Goal: Task Accomplishment & Management: Complete application form

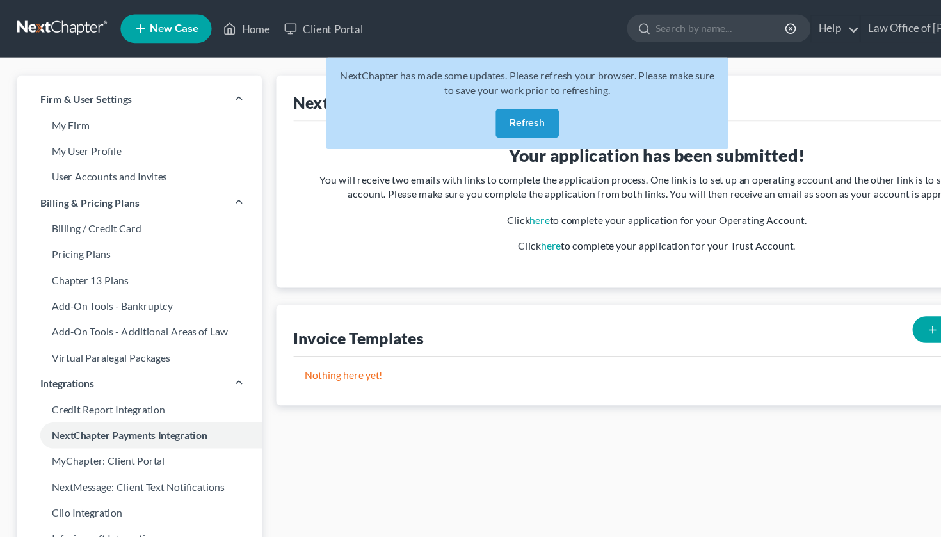
click at [477, 106] on button "Refresh" at bounding box center [470, 110] width 56 height 26
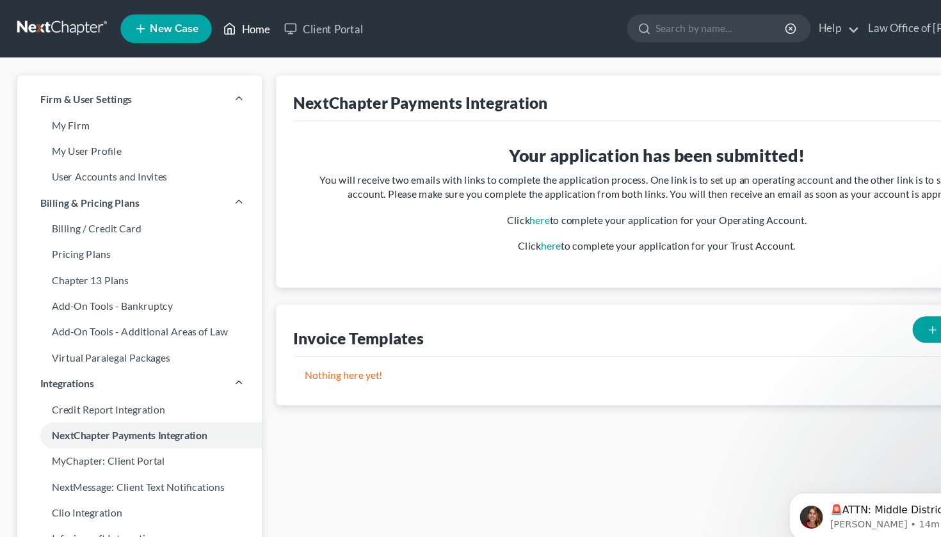
click at [214, 31] on link "Home" at bounding box center [220, 25] width 54 height 23
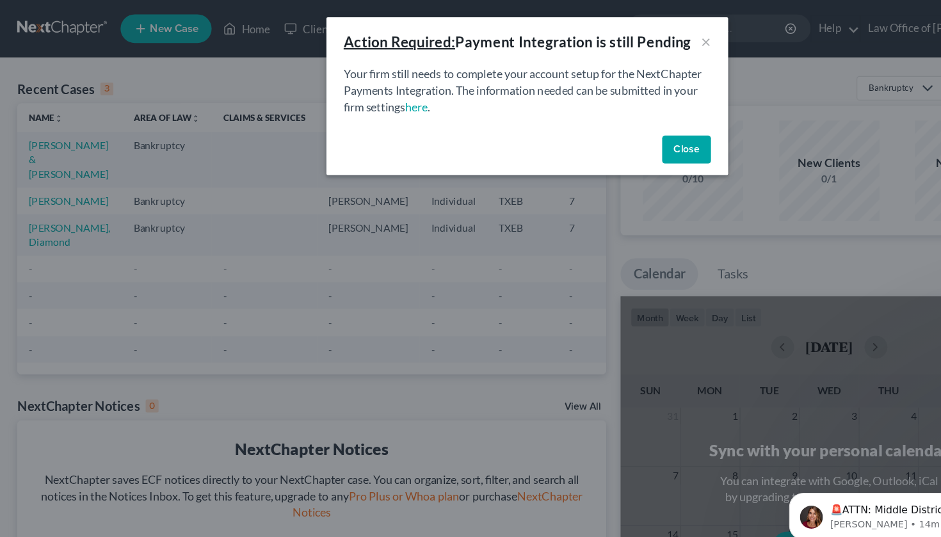
click at [611, 138] on button "Close" at bounding box center [613, 134] width 44 height 26
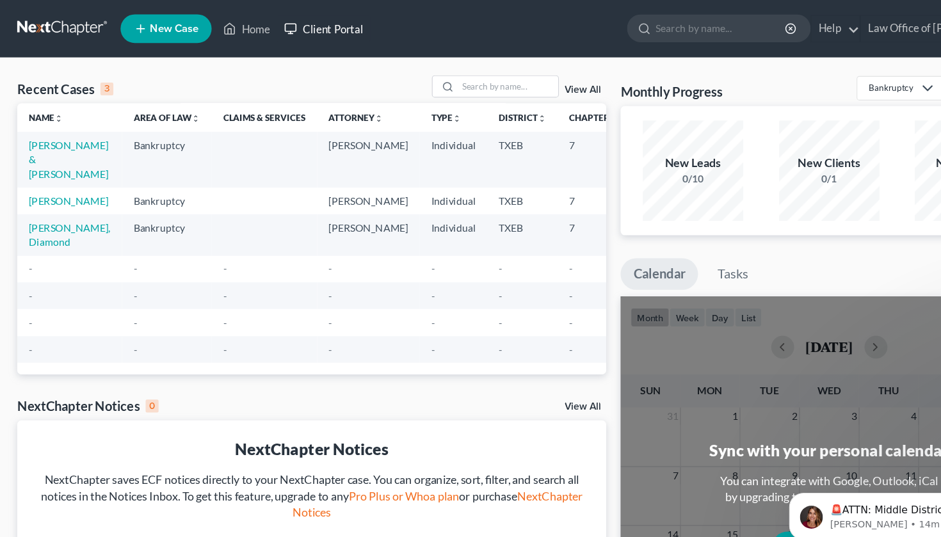
click at [291, 29] on link "Client Portal" at bounding box center [288, 25] width 83 height 23
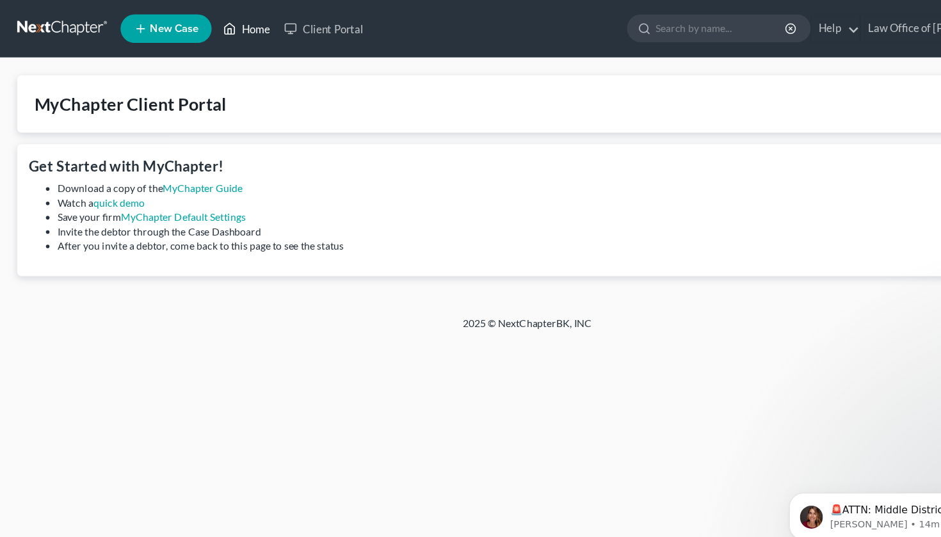
click at [211, 25] on icon at bounding box center [205, 25] width 12 height 15
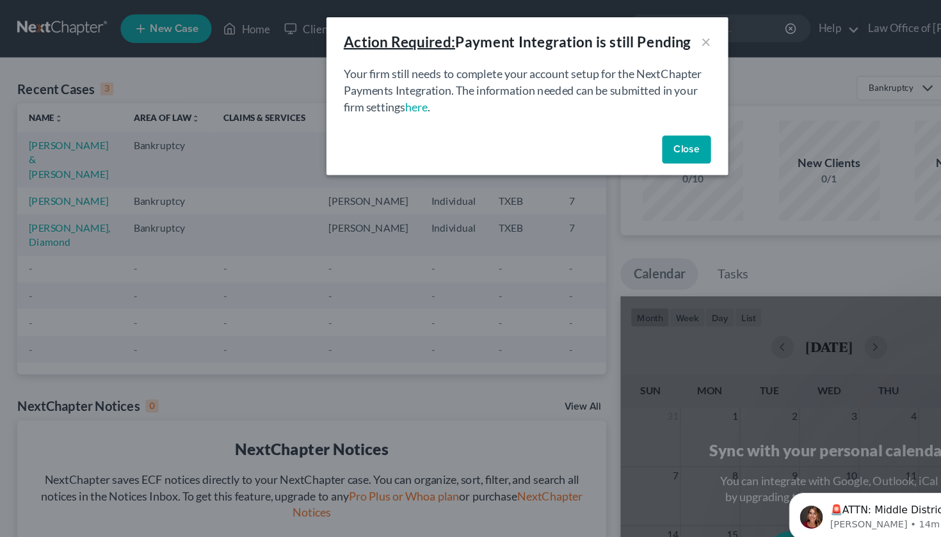
click at [611, 136] on button "Close" at bounding box center [613, 134] width 44 height 26
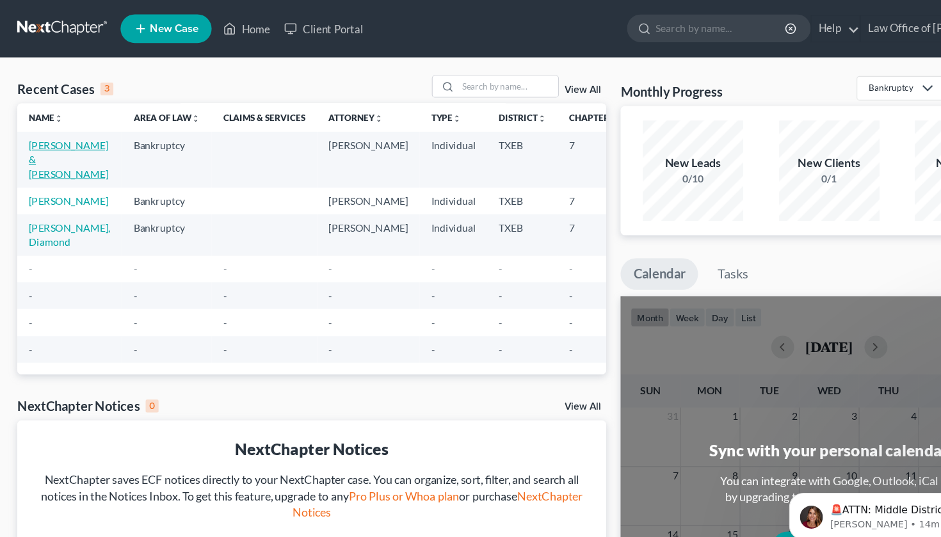
click at [42, 154] on link "[PERSON_NAME] & [PERSON_NAME]" at bounding box center [61, 142] width 71 height 36
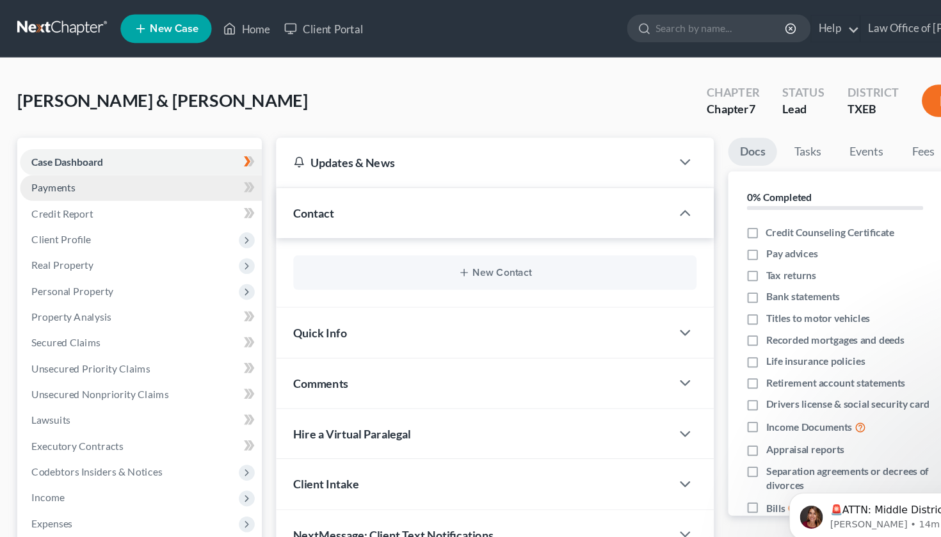
click at [52, 166] on span "Payments" at bounding box center [47, 167] width 39 height 11
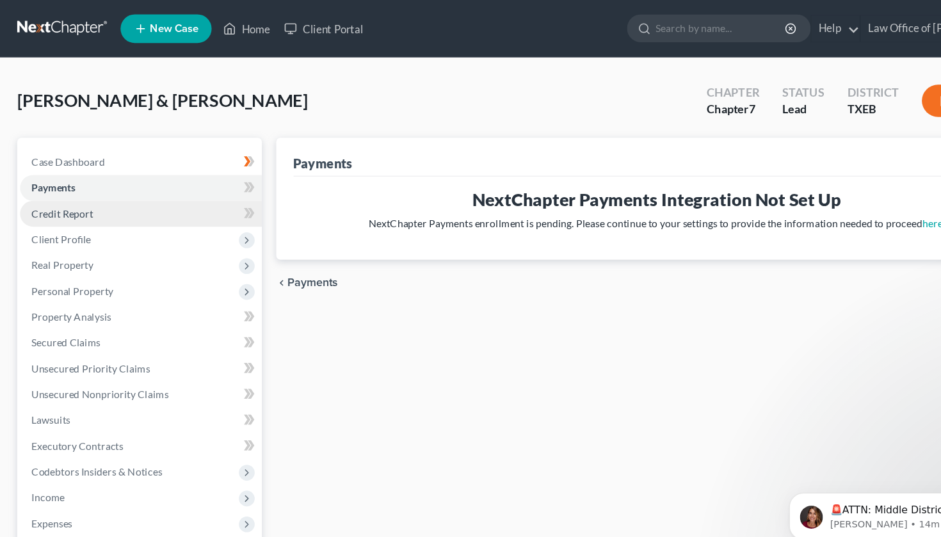
click at [56, 190] on span "Credit Report" at bounding box center [55, 190] width 55 height 11
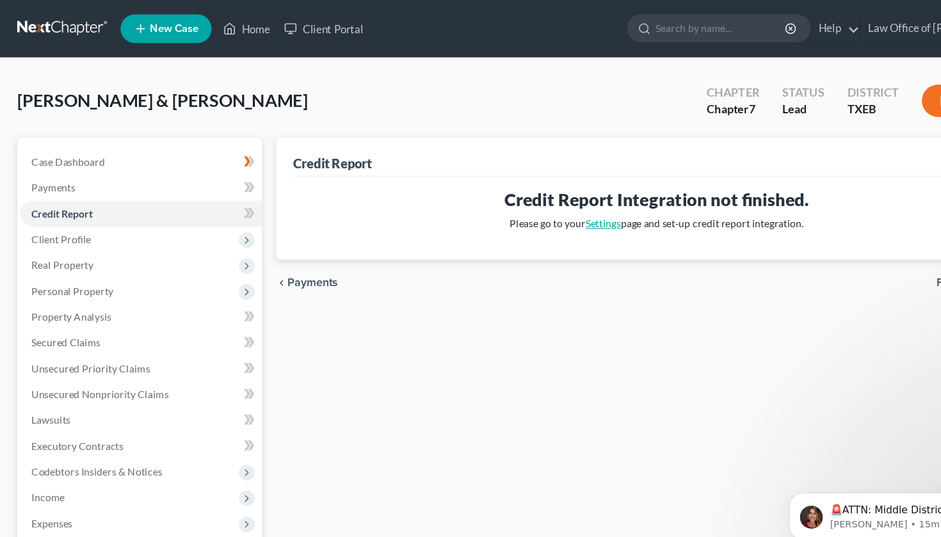
click at [542, 202] on link "Settings" at bounding box center [537, 199] width 31 height 11
select select "31"
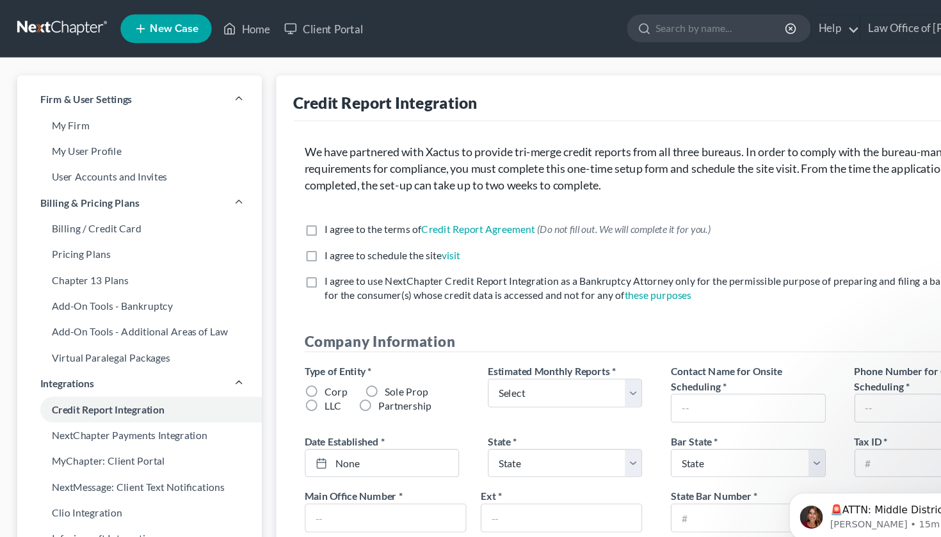
click at [290, 207] on label "I agree to the terms of Credit Report Agreement * (Do not fill out. We will com…" at bounding box center [462, 204] width 344 height 13
click at [295, 207] on input "I agree to the terms of Credit Report Agreement * (Do not fill out. We will com…" at bounding box center [299, 202] width 8 height 8
checkbox input "true"
click at [290, 252] on label "I agree to use NextChapter Credit Report Integration as a Bankruptcy Attorney o…" at bounding box center [595, 258] width 611 height 26
click at [295, 252] on input "I agree to use NextChapter Credit Report Integration as a Bankruptcy Attorney o…" at bounding box center [299, 249] width 8 height 8
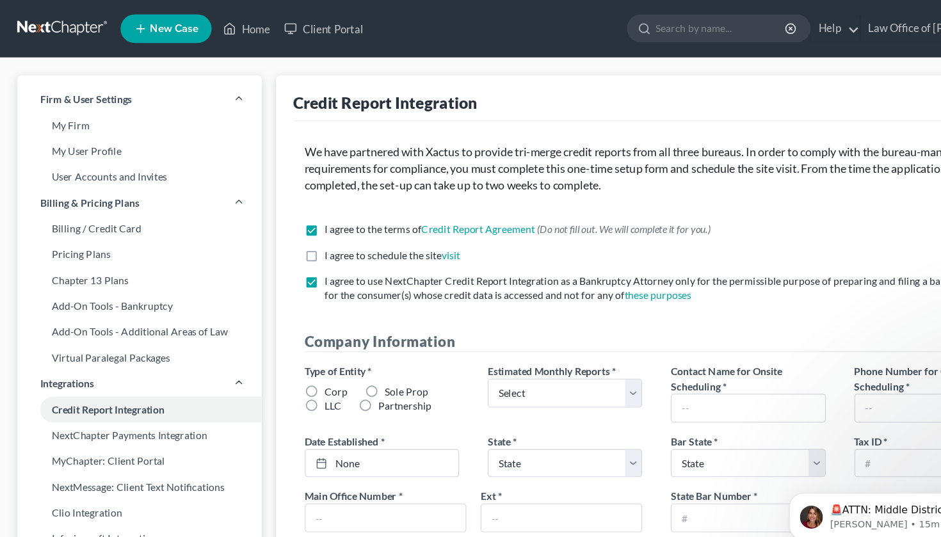
click at [290, 250] on label "I agree to use NextChapter Credit Report Integration as a Bankruptcy Attorney o…" at bounding box center [595, 258] width 611 height 26
click at [295, 250] on input "I agree to use NextChapter Credit Report Integration as a Bankruptcy Attorney o…" at bounding box center [299, 249] width 8 height 8
checkbox input "false"
click at [290, 207] on label "I agree to the terms of Credit Report Agreement * (Do not fill out. We will com…" at bounding box center [462, 204] width 344 height 13
click at [295, 207] on input "I agree to the terms of Credit Report Agreement * (Do not fill out. We will com…" at bounding box center [299, 202] width 8 height 8
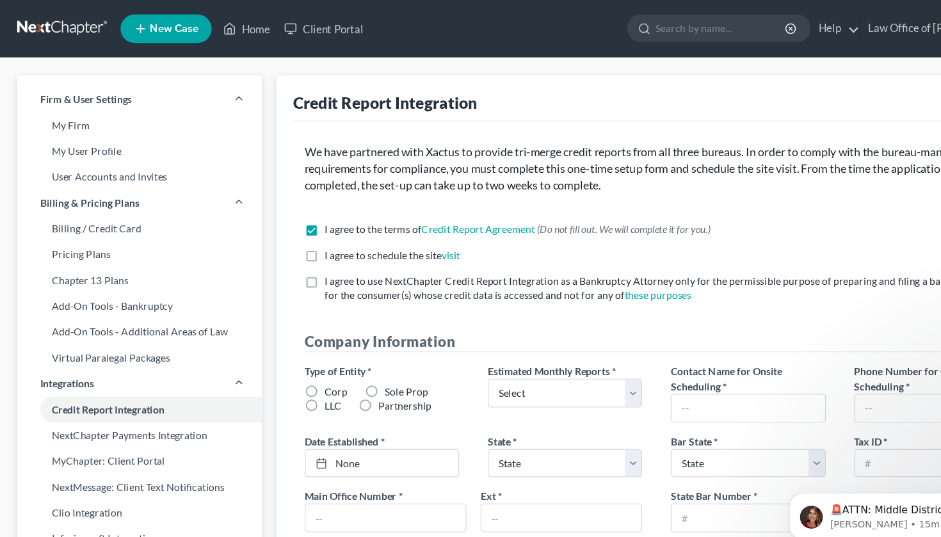
checkbox input "false"
click at [223, 32] on link "Home" at bounding box center [220, 25] width 54 height 23
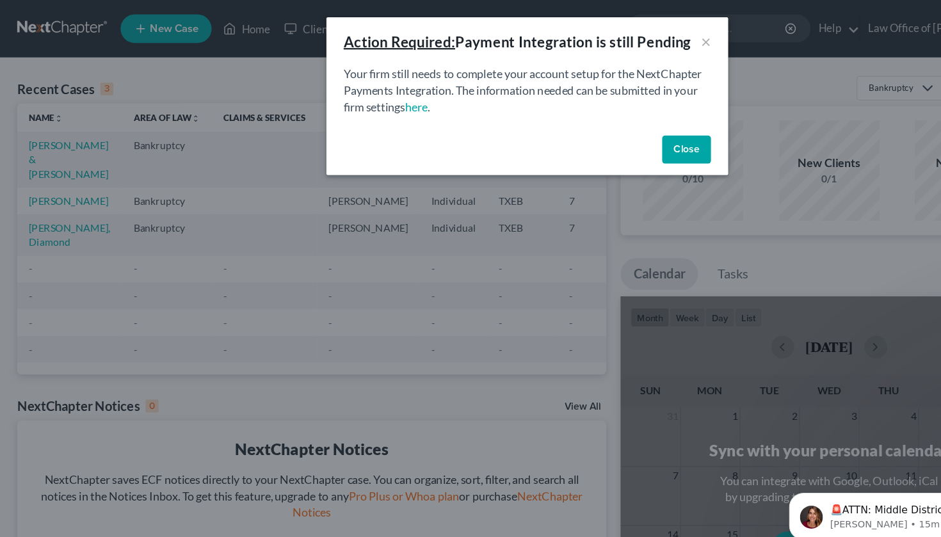
click at [600, 138] on button "Close" at bounding box center [613, 134] width 44 height 26
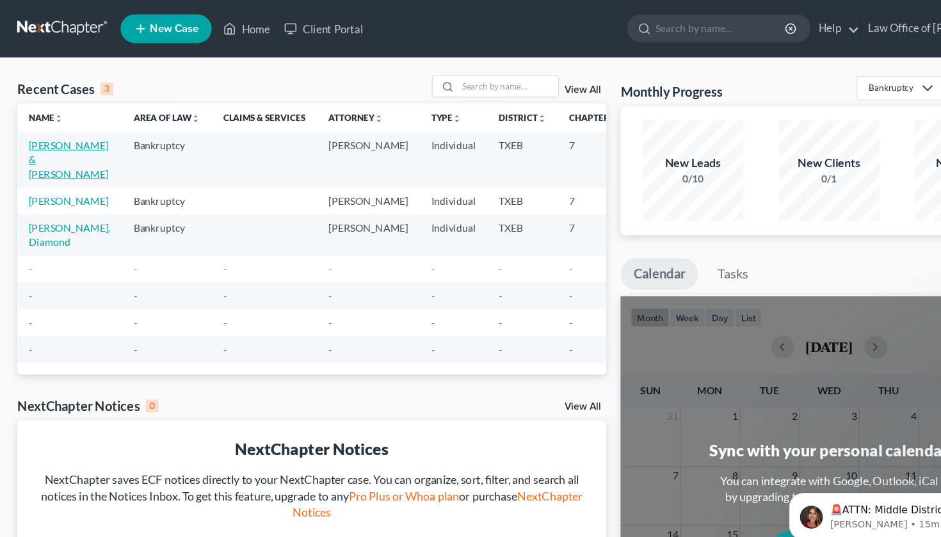
click at [36, 148] on link "[PERSON_NAME] & [PERSON_NAME]" at bounding box center [61, 142] width 71 height 36
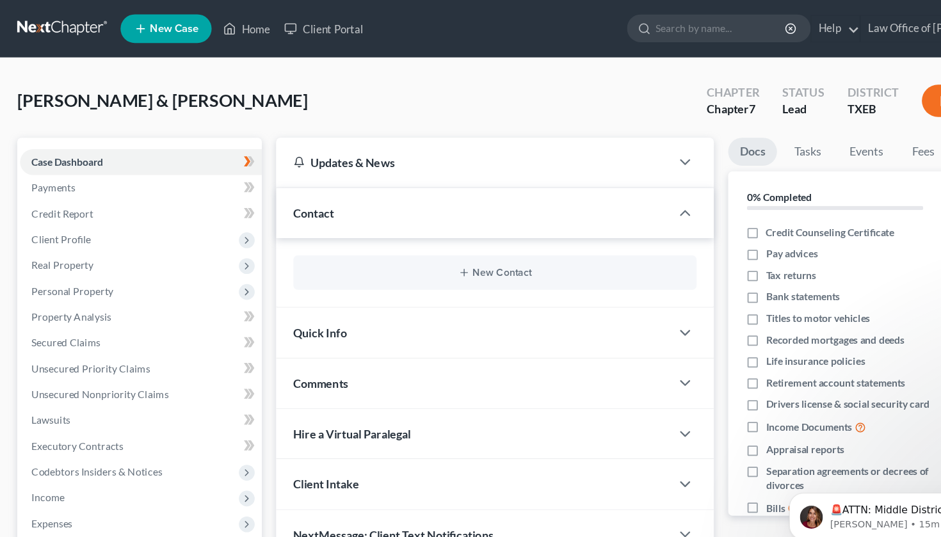
click at [465, 428] on div "Client Intake" at bounding box center [422, 432] width 353 height 44
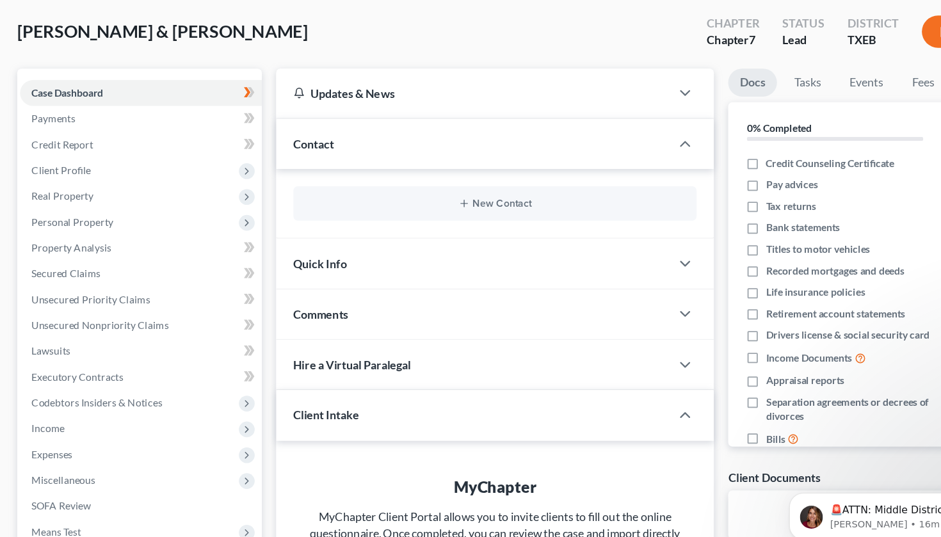
scroll to position [-1, 0]
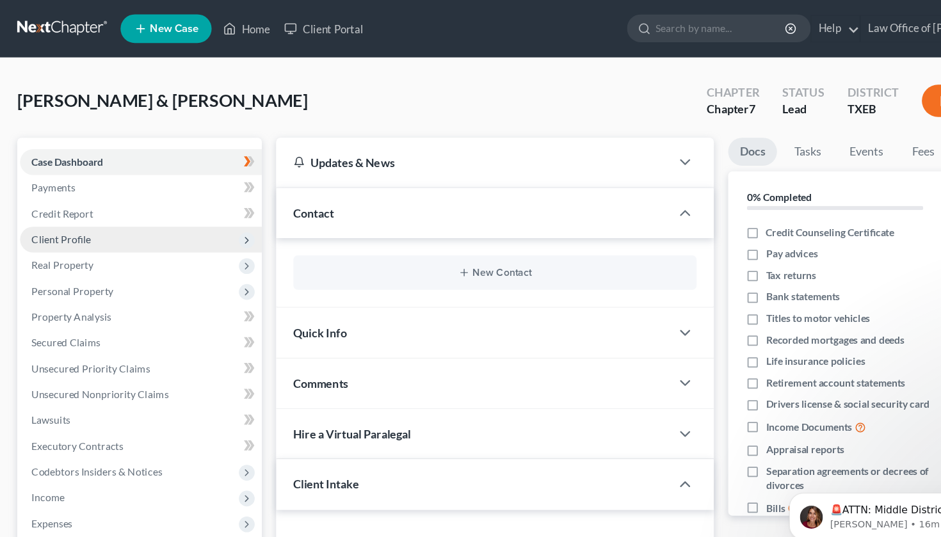
click at [70, 213] on span "Client Profile" at bounding box center [54, 213] width 53 height 11
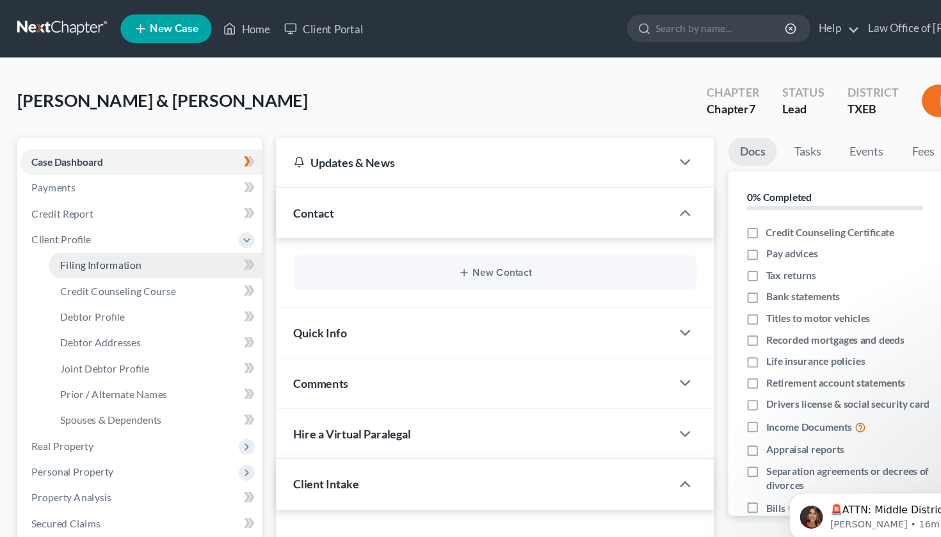
click at [82, 237] on span "Filing Information" at bounding box center [90, 236] width 72 height 11
select select "1"
select select "0"
select select "45"
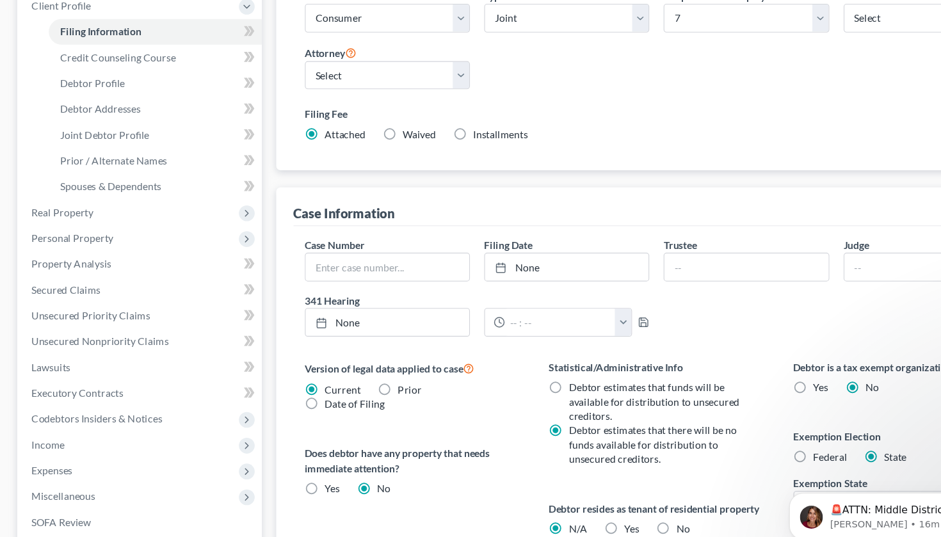
scroll to position [208, 0]
click at [96, 72] on span "Debtor Profile" at bounding box center [83, 74] width 58 height 11
select select "1"
select select "3"
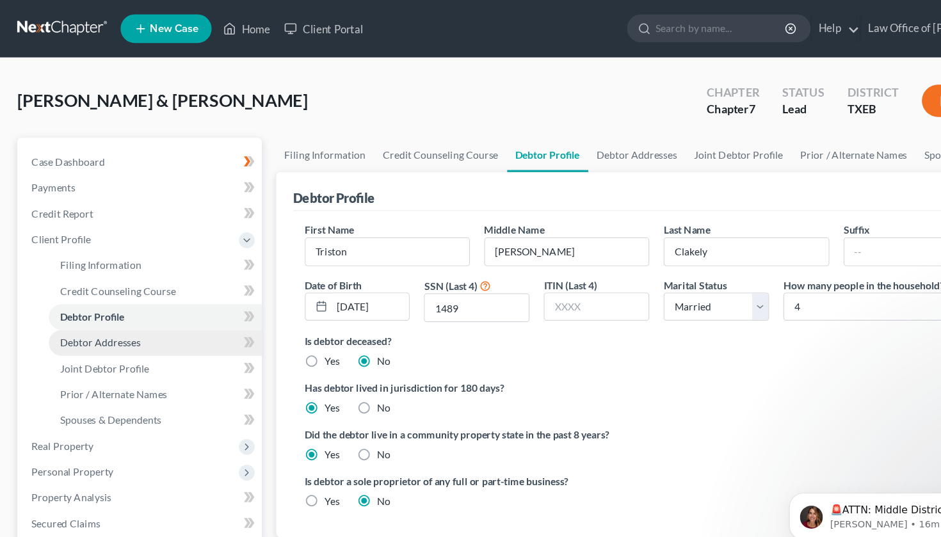
click at [97, 311] on link "Debtor Addresses" at bounding box center [139, 305] width 190 height 23
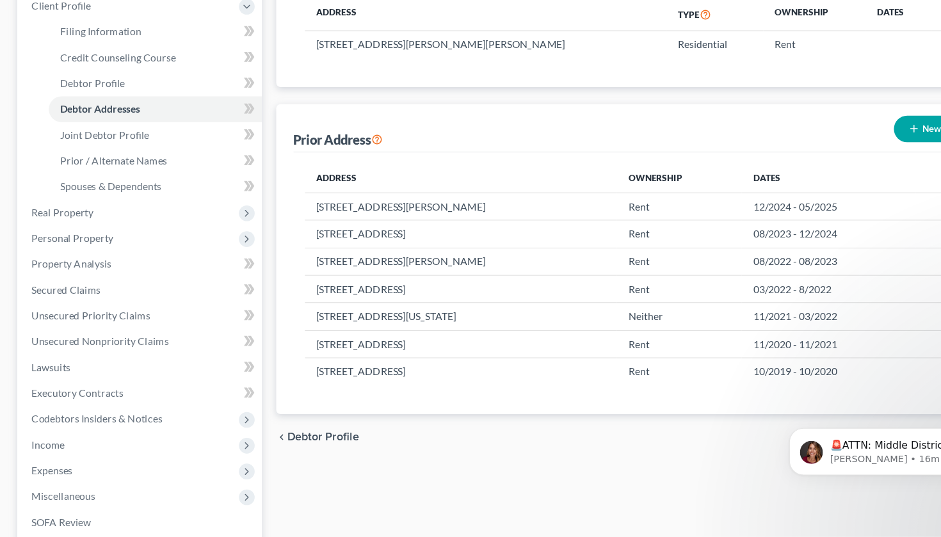
scroll to position [173, 0]
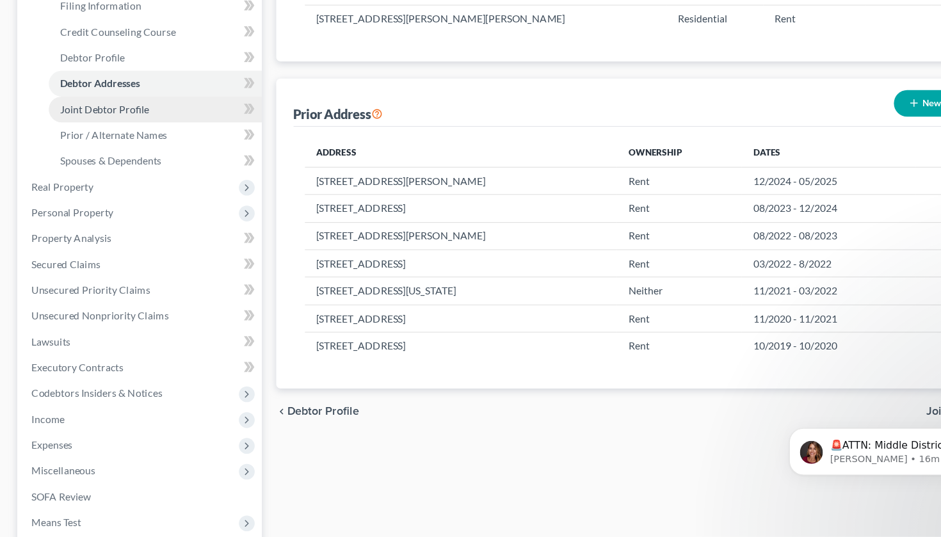
click at [115, 150] on span "Joint Debtor Profile" at bounding box center [93, 155] width 79 height 11
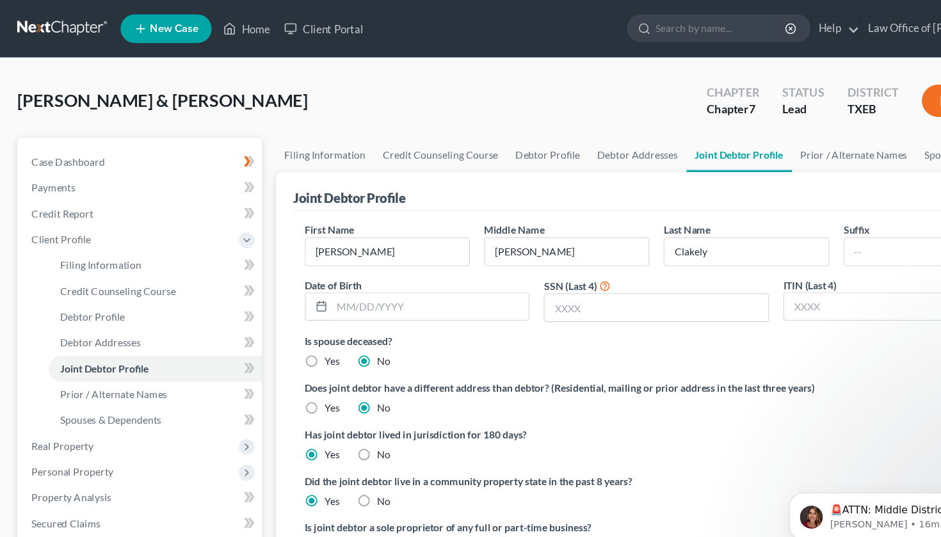
click at [515, 321] on div "Is spouse deceased? Yes No" at bounding box center [586, 313] width 629 height 31
click at [95, 285] on span "Debtor Profile" at bounding box center [83, 282] width 58 height 11
select select "1"
select select "3"
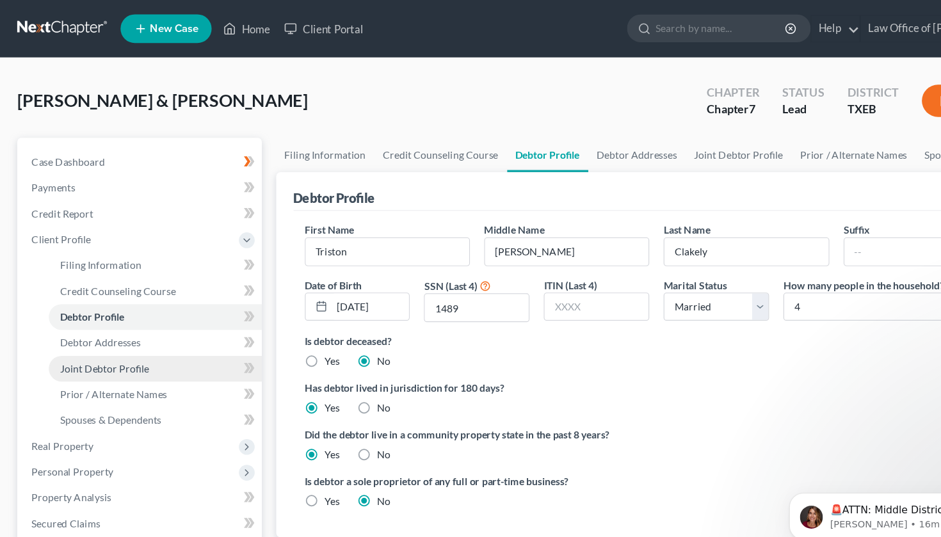
click at [88, 329] on span "Joint Debtor Profile" at bounding box center [93, 328] width 79 height 11
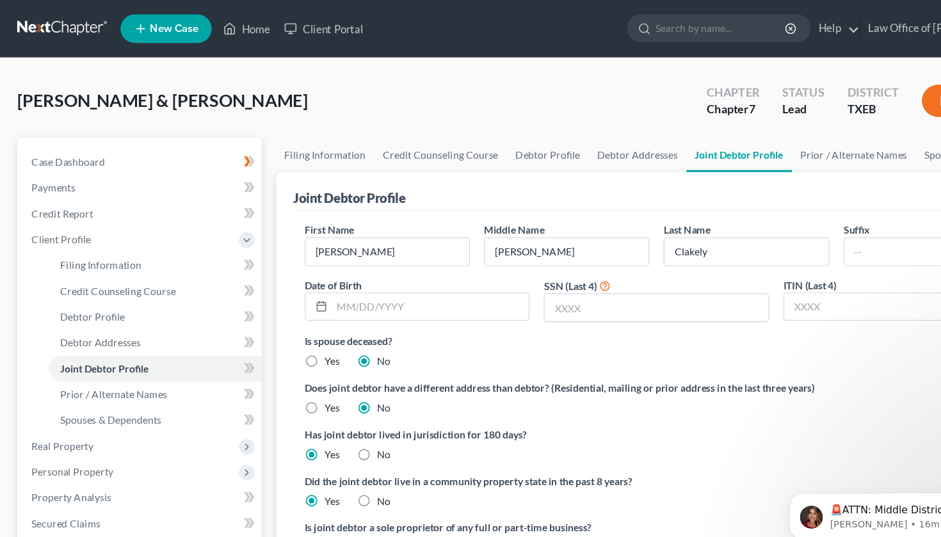
click at [472, 330] on ng-include "First Name [PERSON_NAME] Middle Name [PERSON_NAME] Last Name Clakely Suffix Dat…" at bounding box center [586, 351] width 629 height 307
click at [531, 275] on input "text" at bounding box center [586, 274] width 200 height 24
click at [312, 277] on input "12221995" at bounding box center [384, 274] width 176 height 24
click at [325, 274] on input "12/221995" at bounding box center [384, 274] width 176 height 24
click at [385, 276] on input "[DATE]" at bounding box center [384, 274] width 176 height 24
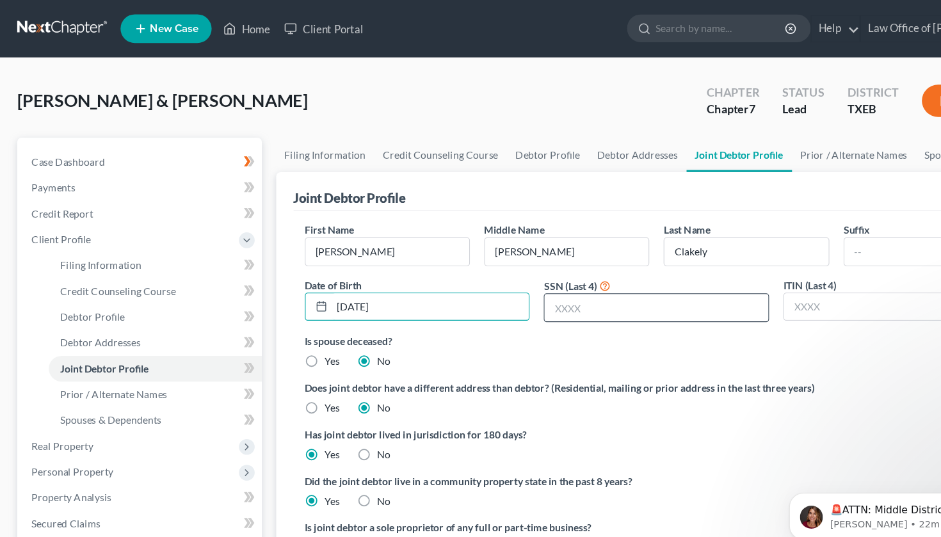
type input "[DATE]"
click at [502, 271] on input "text" at bounding box center [586, 274] width 200 height 24
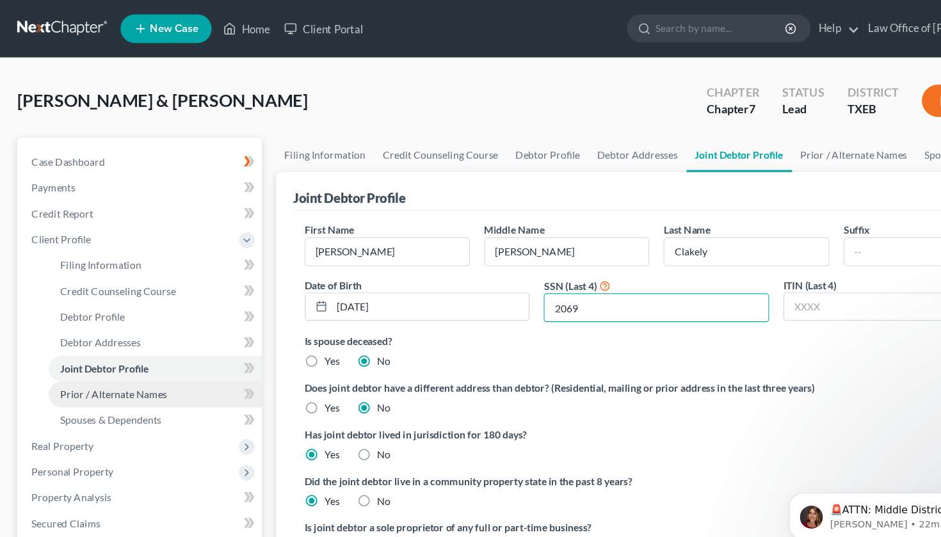
type input "2069"
click at [129, 351] on span "Prior / Alternate Names" at bounding box center [101, 351] width 95 height 11
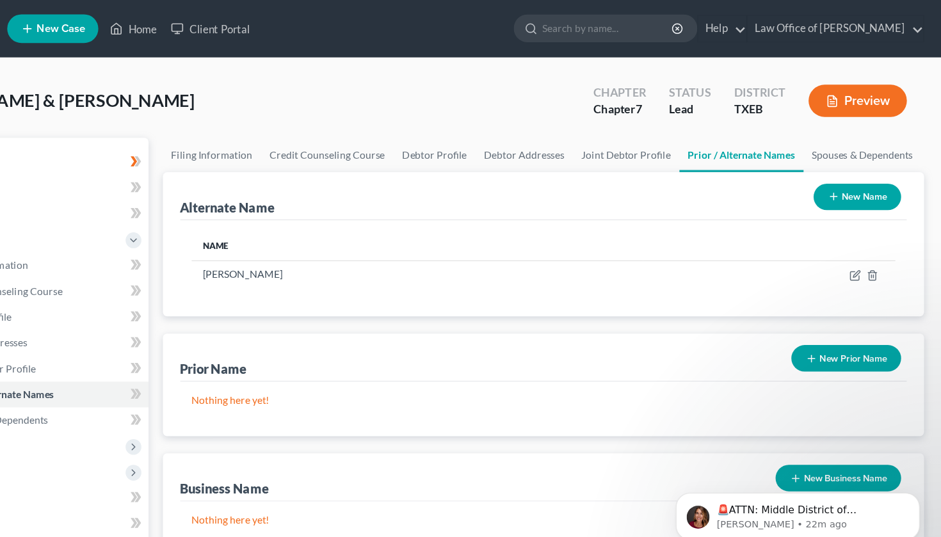
click at [822, 320] on line "button" at bounding box center [825, 320] width 6 height 0
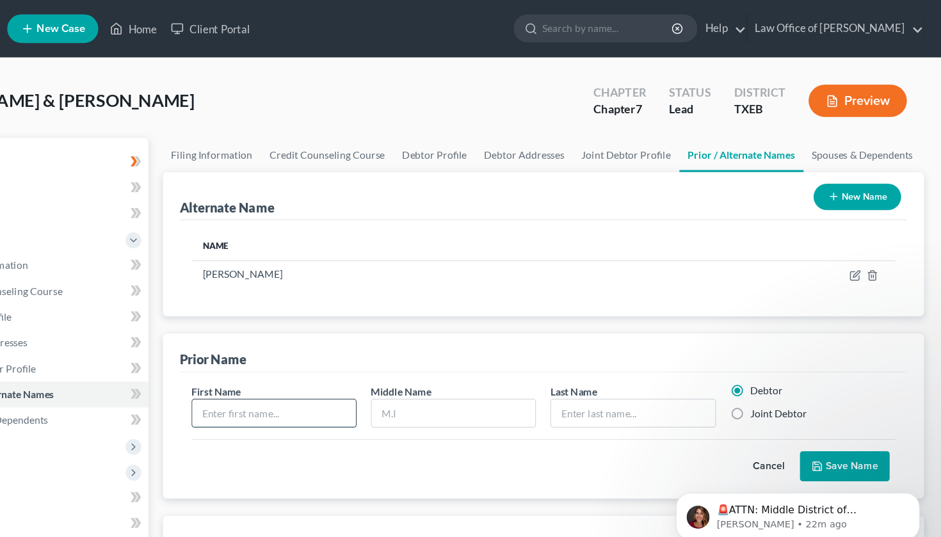
click at [273, 364] on input "text" at bounding box center [346, 369] width 146 height 24
type input "[PERSON_NAME]"
click at [771, 369] on label "Joint Debtor" at bounding box center [796, 369] width 51 height 13
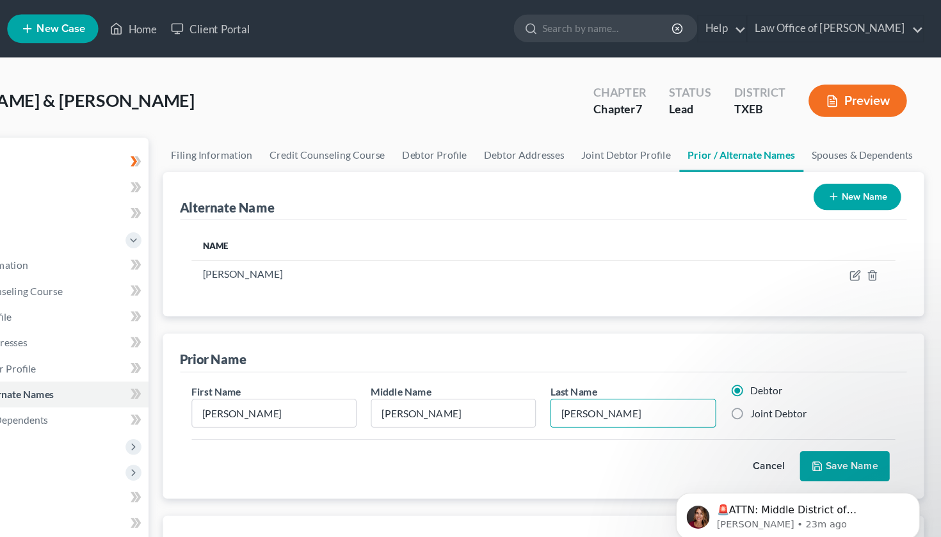
click at [776, 369] on input "Joint Debtor" at bounding box center [780, 367] width 8 height 8
radio input "true"
radio input "false"
click at [802, 474] on body "🚨ATTN: Middle District of [US_STATE] The court has added a new Credit Counselin…" at bounding box center [782, 506] width 246 height 79
click at [807, 470] on body "🚨ATTN: Middle District of [US_STATE] The court has added a new Credit Counselin…" at bounding box center [782, 506] width 246 height 79
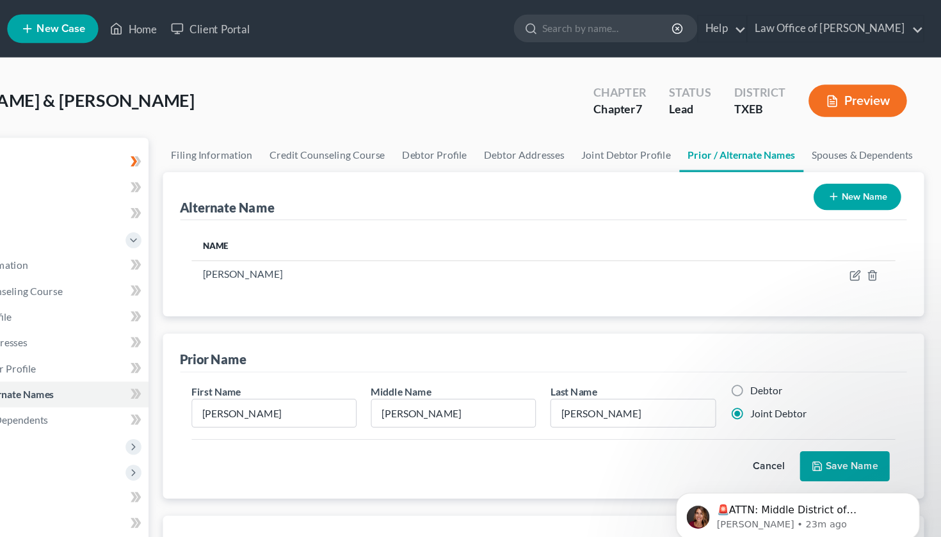
click at [823, 464] on html "🚨ATTN: Middle District of [US_STATE] The court has added a new Credit Counselin…" at bounding box center [782, 507] width 256 height 90
click at [725, 468] on body "🚨ATTN: Middle District of [US_STATE] The court has added a new Credit Counselin…" at bounding box center [782, 506] width 246 height 79
click at [788, 467] on html "🚨ATTN: Middle District of [US_STATE] The court has added a new Credit Counselin…" at bounding box center [782, 507] width 256 height 90
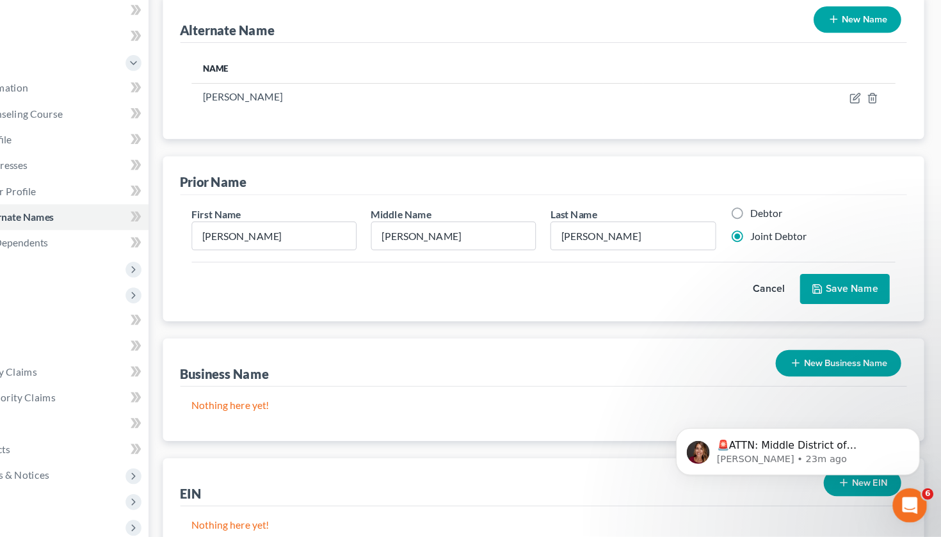
scroll to position [101, 0]
click at [721, 287] on div "Alternate Name New Name Name [PERSON_NAME] Prior Name First Name [PERSON_NAME] …" at bounding box center [586, 304] width 680 height 505
click at [815, 301] on button "Save Name" at bounding box center [855, 314] width 80 height 27
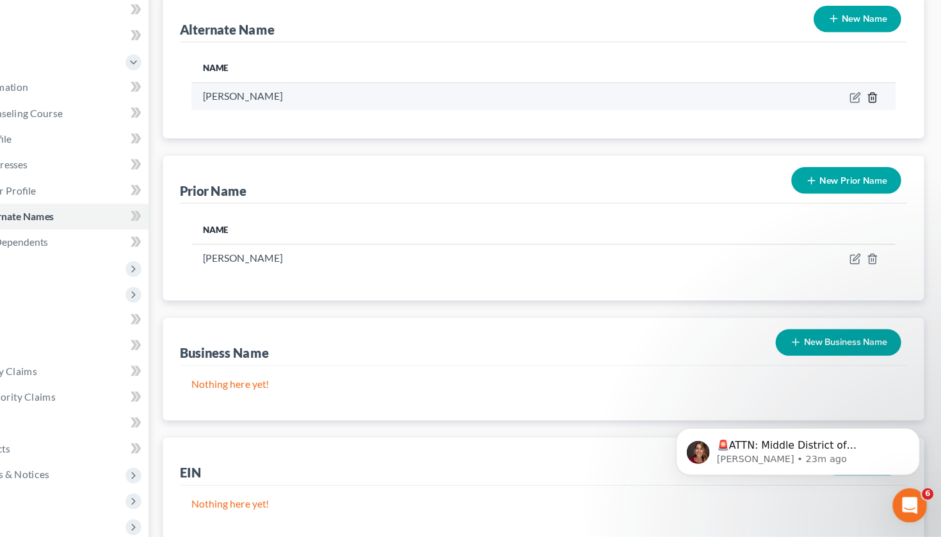
click at [874, 140] on icon at bounding box center [879, 145] width 10 height 10
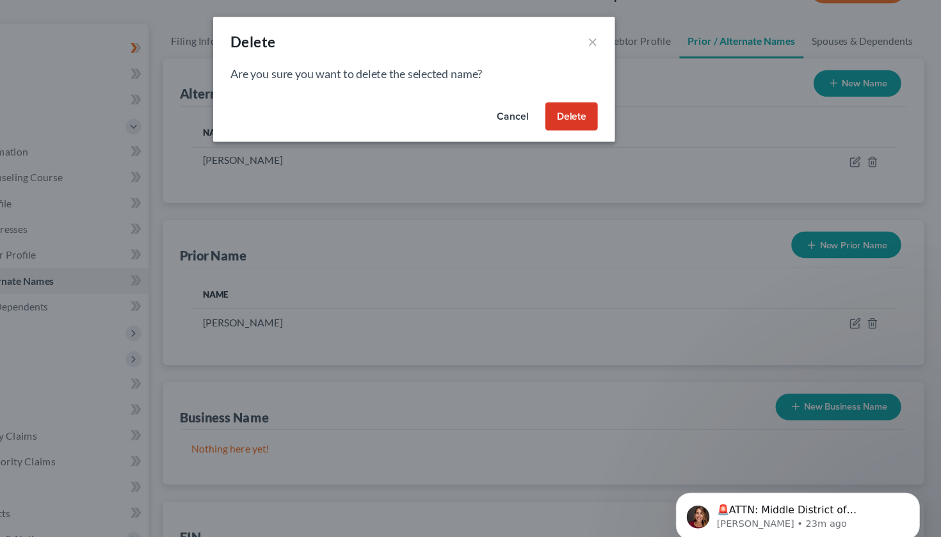
click at [588, 101] on button "Delete" at bounding box center [611, 105] width 47 height 26
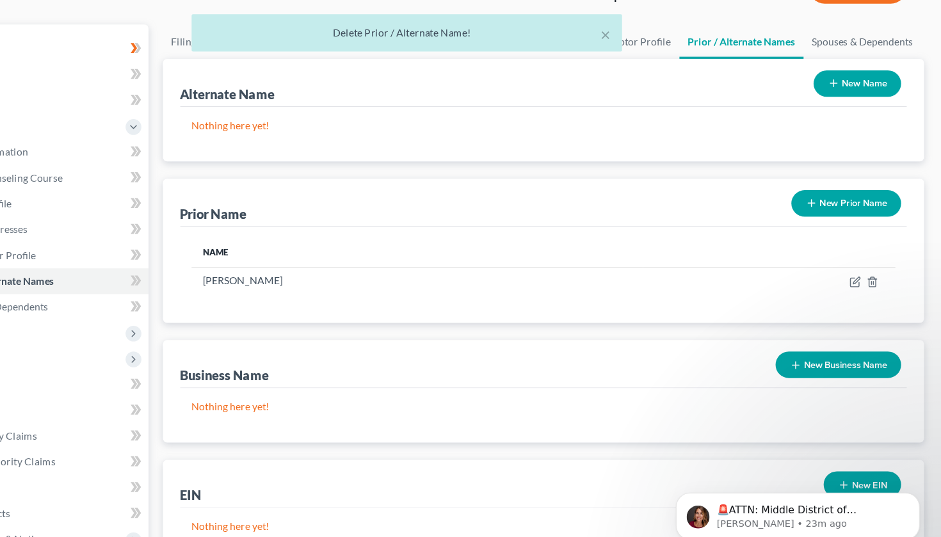
click at [840, 76] on icon "button" at bounding box center [845, 74] width 10 height 10
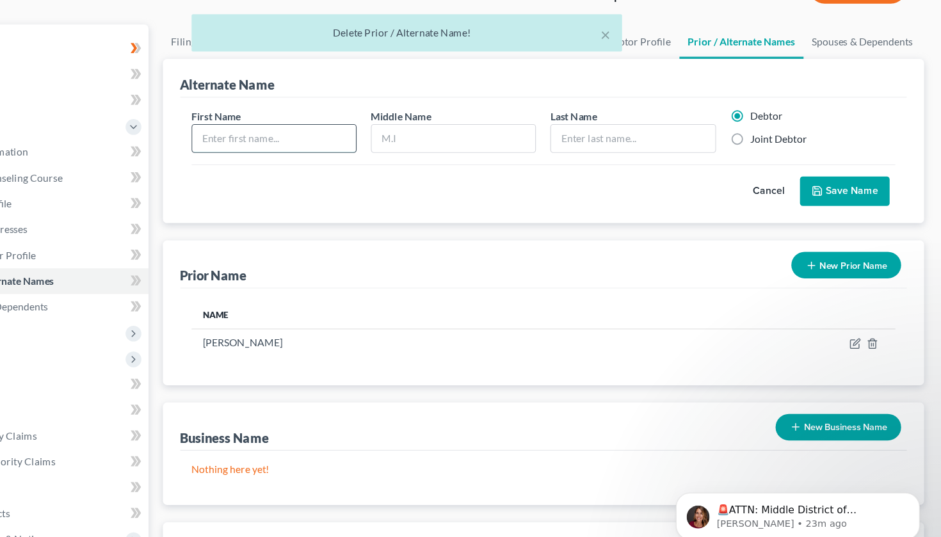
click at [284, 128] on input "text" at bounding box center [346, 123] width 146 height 24
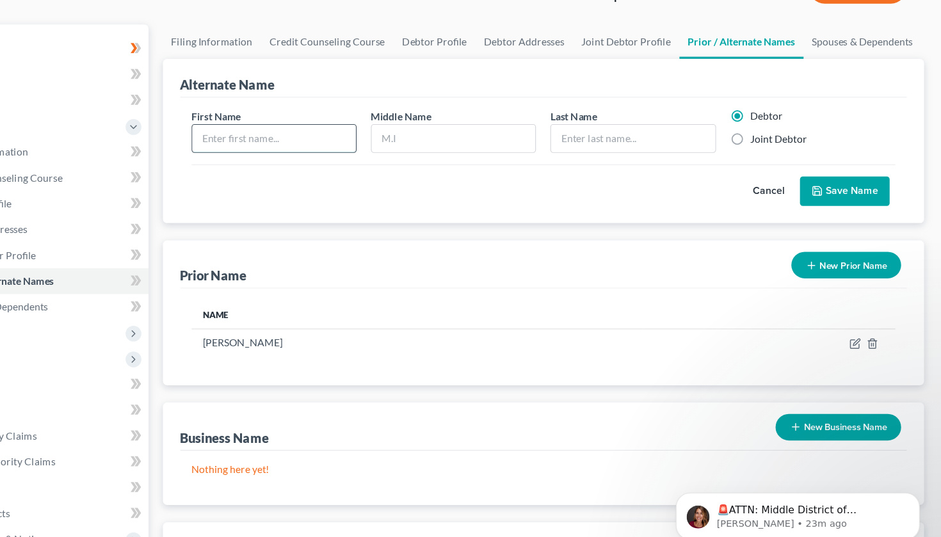
type input "E"
type input "A"
click at [273, 125] on input "text" at bounding box center [346, 123] width 146 height 24
type input "[PERSON_NAME]"
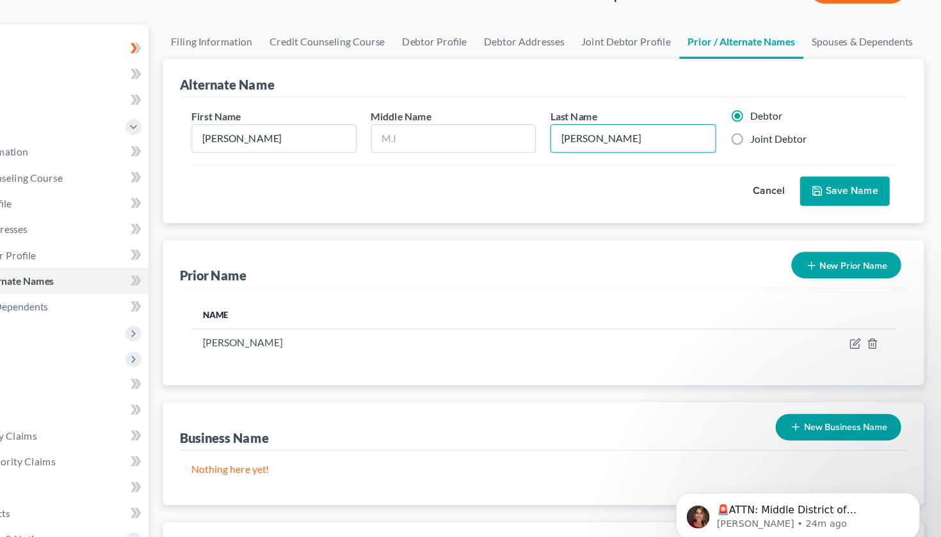
type input "[PERSON_NAME]"
click at [815, 179] on button "Save Name" at bounding box center [855, 170] width 80 height 27
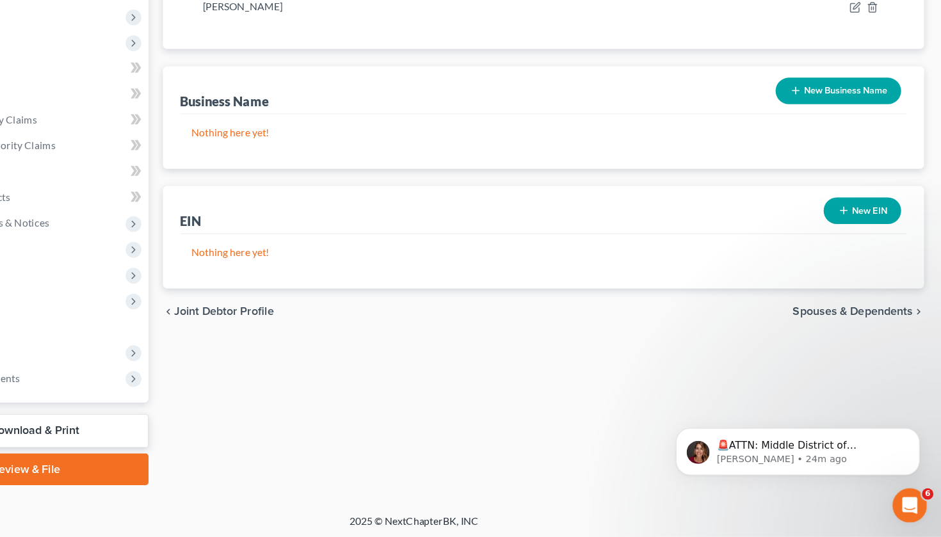
scroll to position [327, 0]
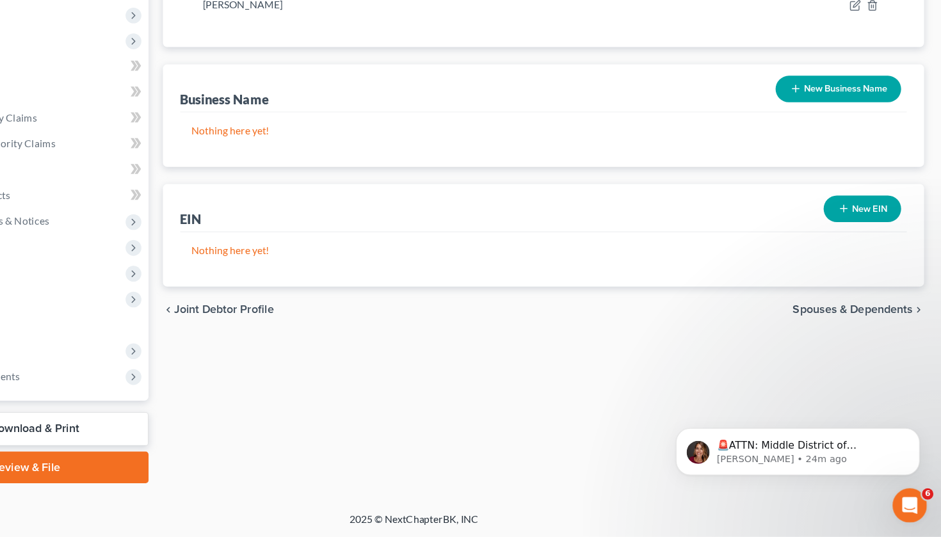
click at [808, 329] on span "Spouses & Dependents" at bounding box center [861, 334] width 107 height 10
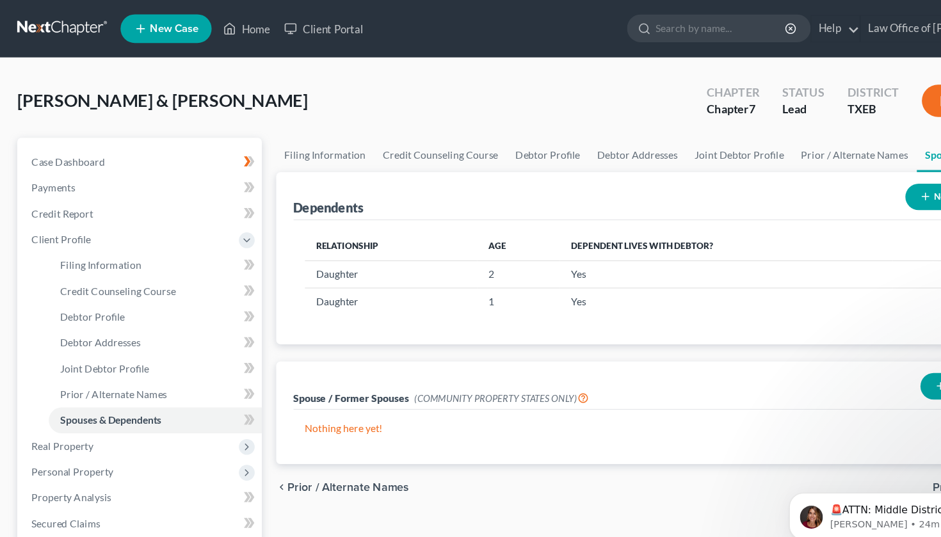
click at [909, 478] on div "🚨ATTN: Middle District of [US_STATE] The court has added a new Credit Counselin…" at bounding box center [896, 445] width 236 height 160
click at [913, 477] on div "🚨ATTN: Middle District of [US_STATE] The court has added a new Credit Counselin…" at bounding box center [896, 445] width 236 height 160
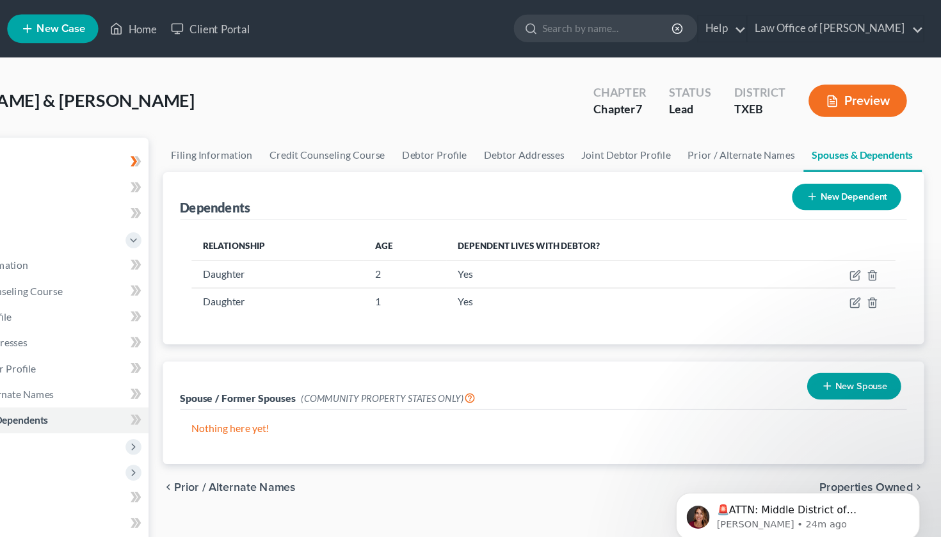
click at [872, 485] on body "🚨ATTN: Middle District of [US_STATE] The court has added a new Credit Counselin…" at bounding box center [782, 506] width 246 height 79
click at [862, 484] on body "🚨ATTN: Middle District of [US_STATE] The court has added a new Credit Counselin…" at bounding box center [782, 506] width 246 height 79
click at [755, 465] on html "🚨ATTN: Middle District of [US_STATE] The court has added a new Credit Counselin…" at bounding box center [782, 507] width 256 height 90
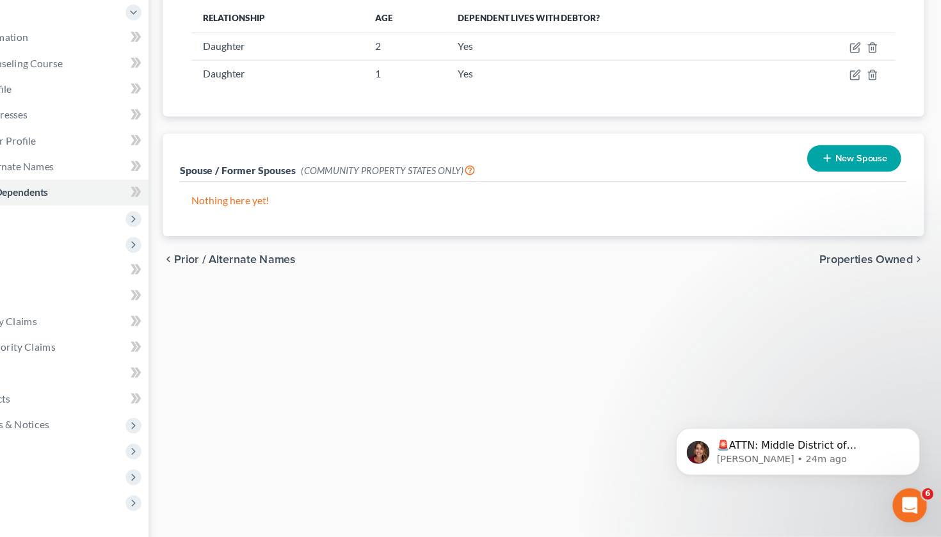
scroll to position [163, 0]
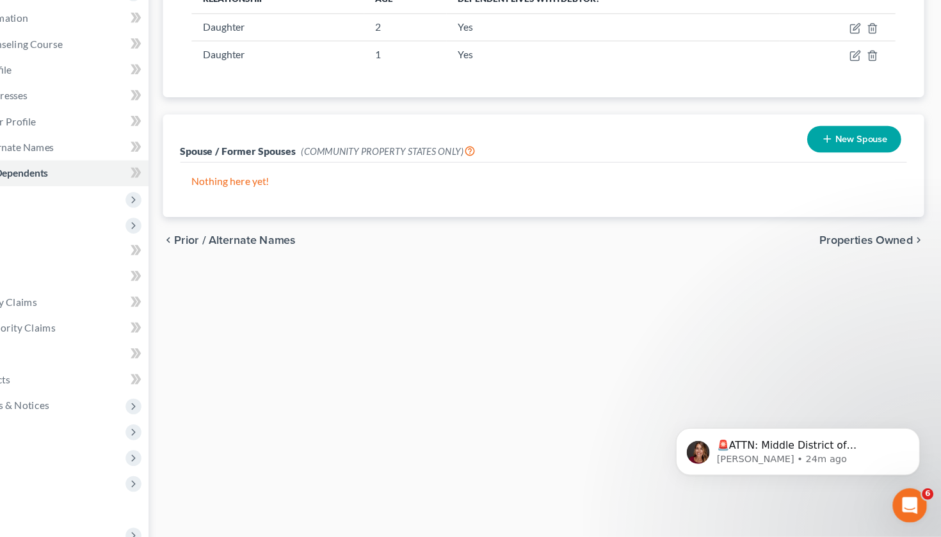
click at [832, 267] on span "Properties Owned" at bounding box center [873, 272] width 83 height 10
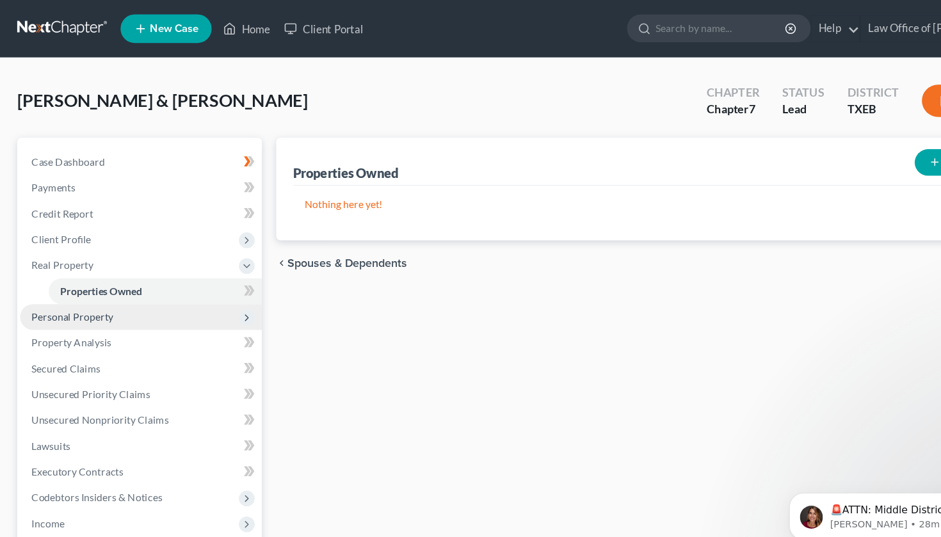
click at [90, 284] on span "Personal Property" at bounding box center [64, 282] width 73 height 11
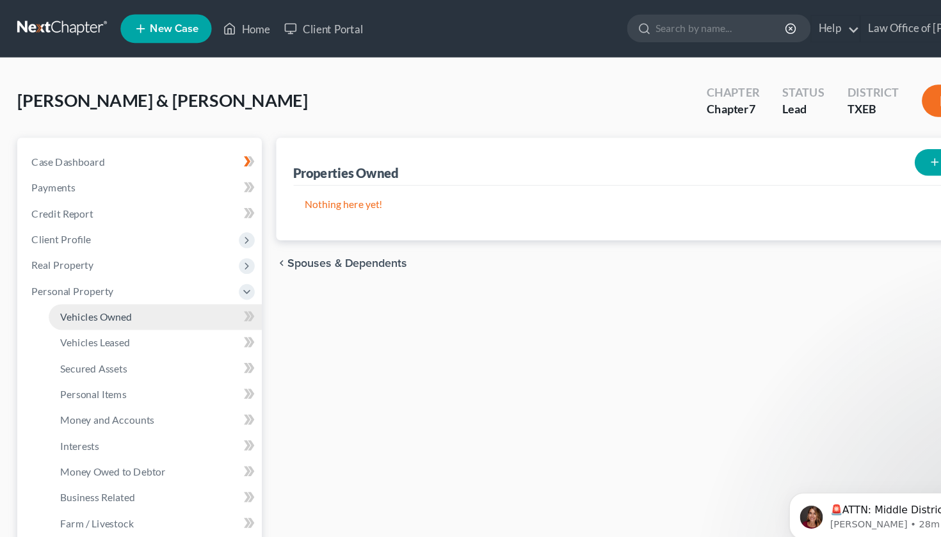
click at [97, 282] on span "Vehicles Owned" at bounding box center [86, 282] width 64 height 11
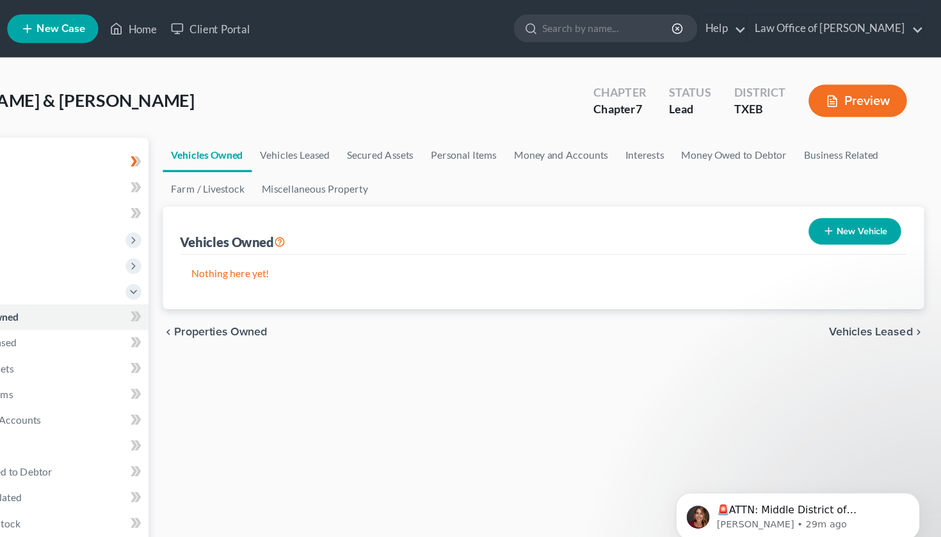
click at [823, 211] on button "New Vehicle" at bounding box center [864, 207] width 83 height 24
select select "0"
select select "2"
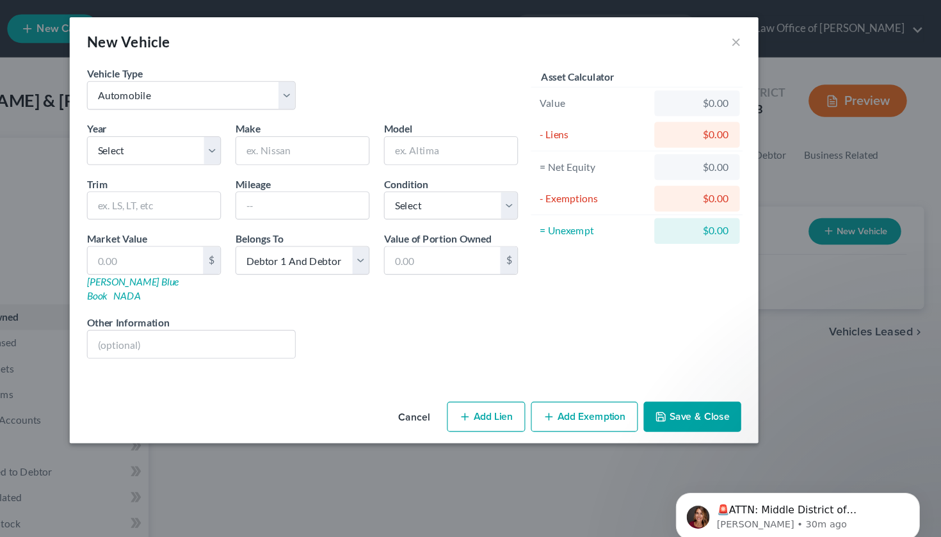
click at [446, 360] on button "Cancel" at bounding box center [470, 373] width 49 height 26
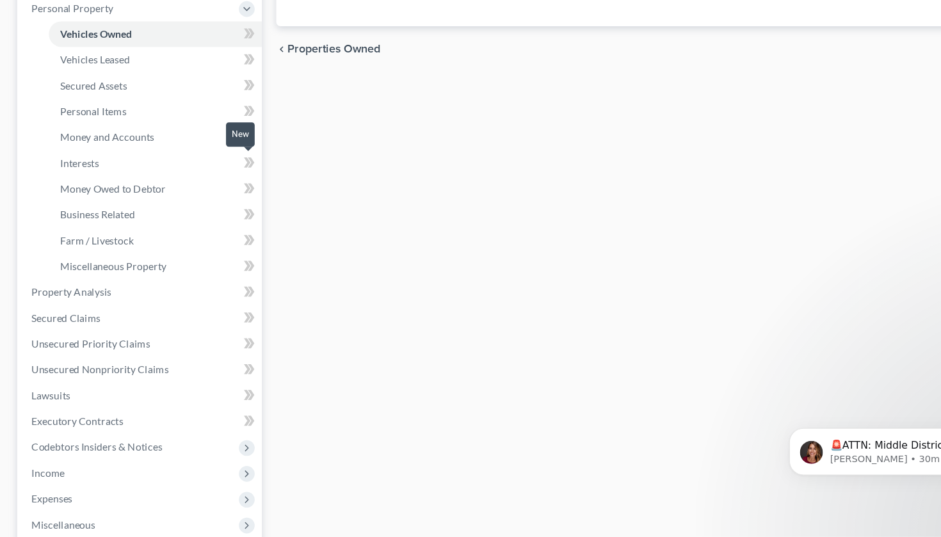
scroll to position [198, 0]
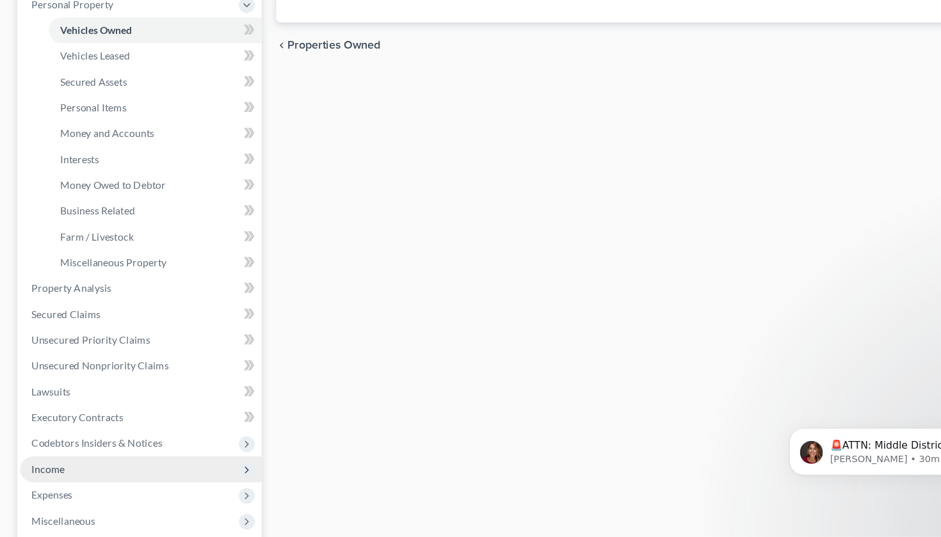
click at [81, 465] on span "Income" at bounding box center [126, 476] width 216 height 23
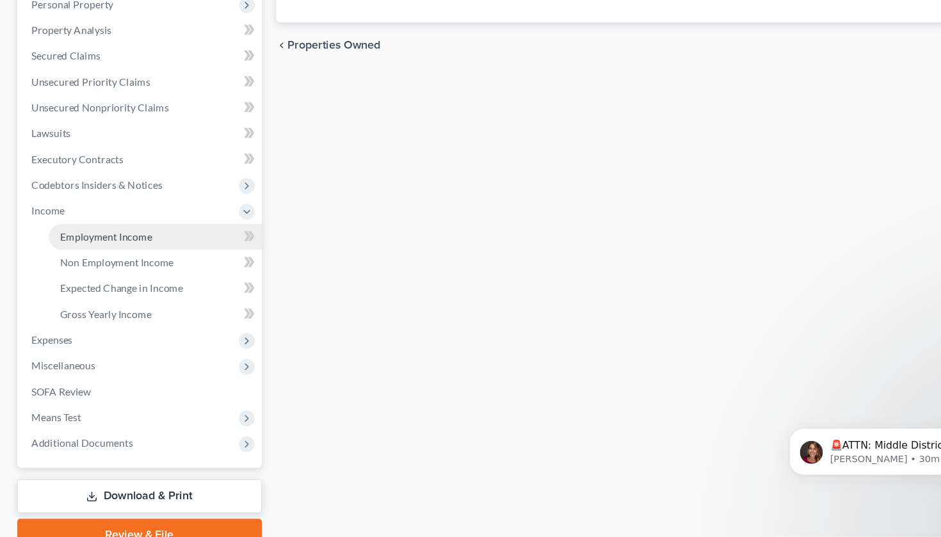
click at [118, 264] on span "Employment Income" at bounding box center [95, 269] width 82 height 11
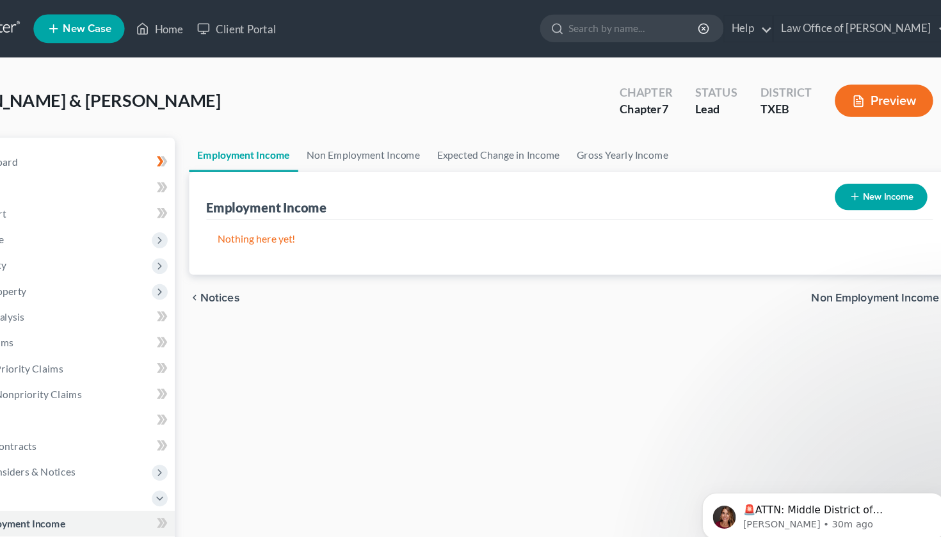
scroll to position [0, 1]
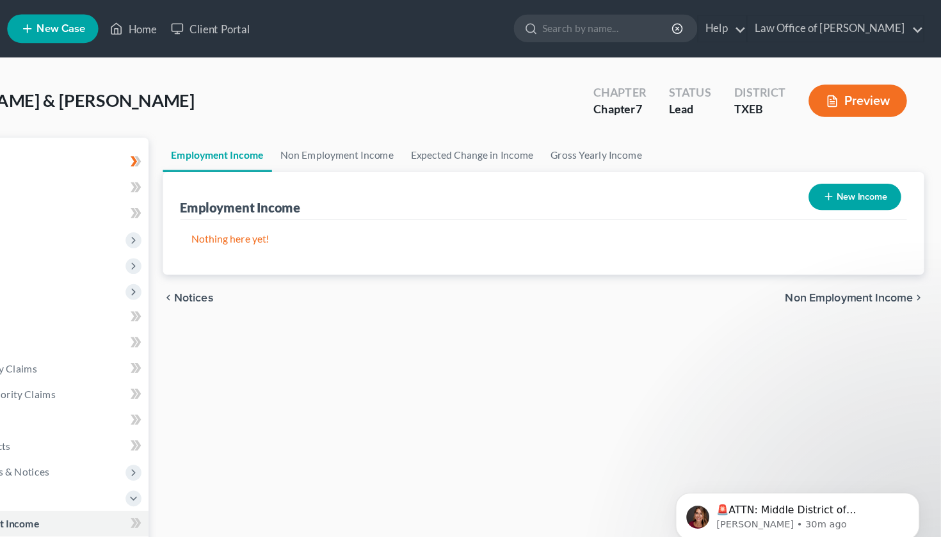
click at [823, 175] on button "New Income" at bounding box center [864, 176] width 83 height 24
select select "0"
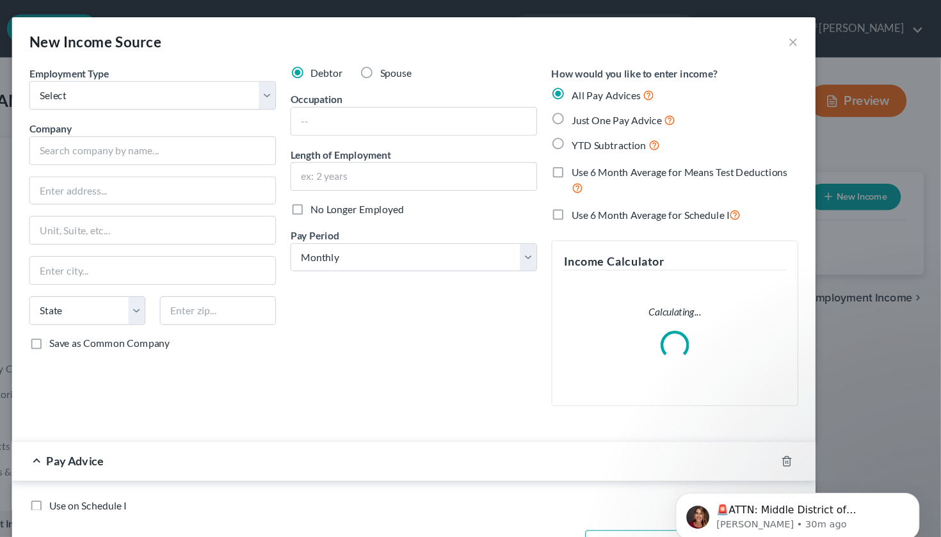
scroll to position [0, 0]
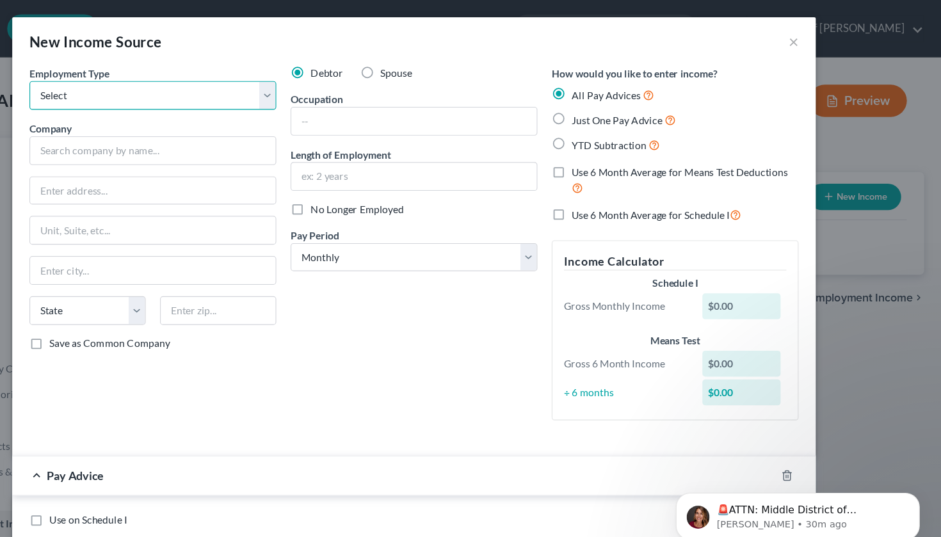
select select "0"
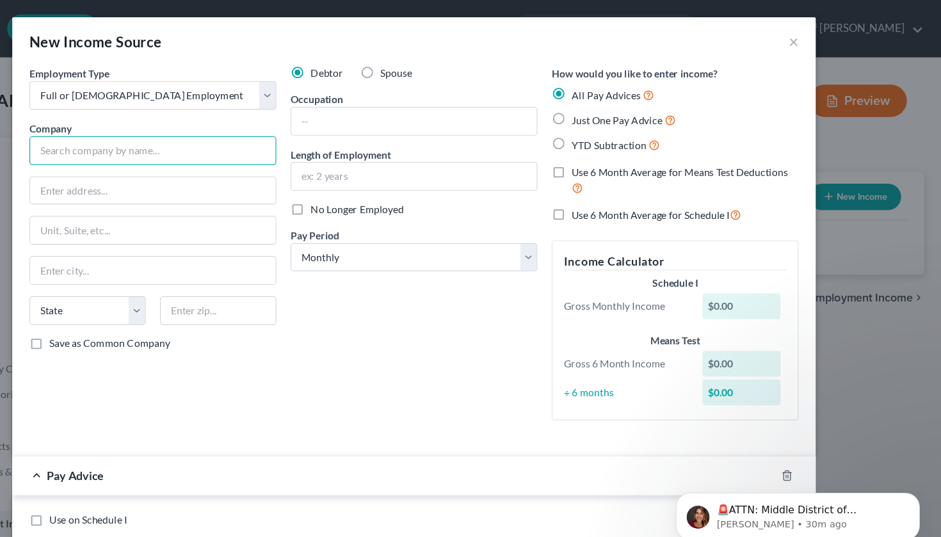
click at [188, 131] on input "text" at bounding box center [237, 135] width 220 height 26
type input "[PERSON_NAME] Holding Company"
type input "[STREET_ADDRESS]"
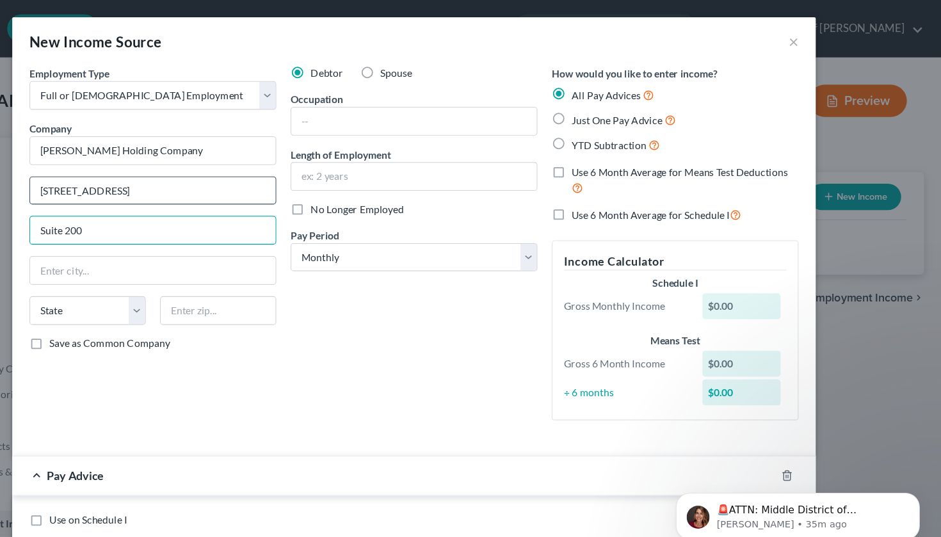
type input "Suite 200"
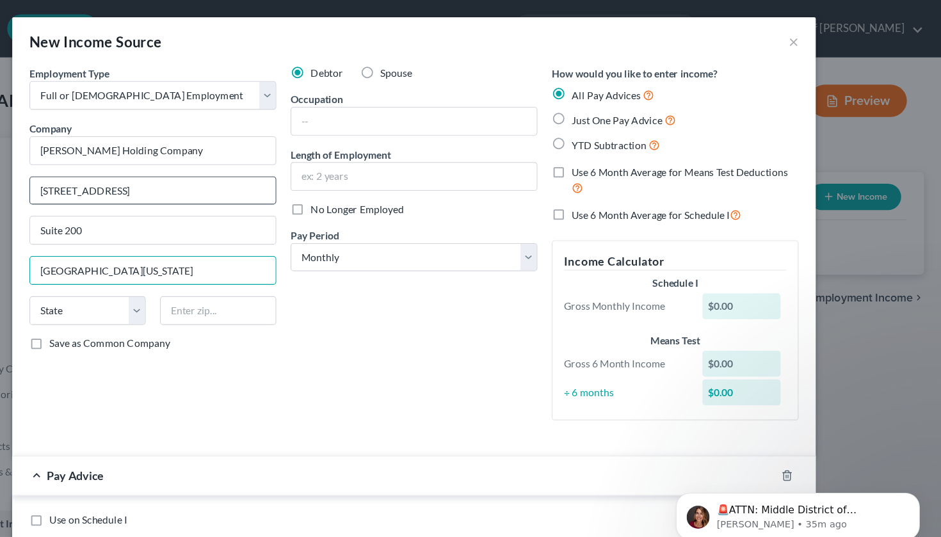
type input "[GEOGRAPHIC_DATA][US_STATE]"
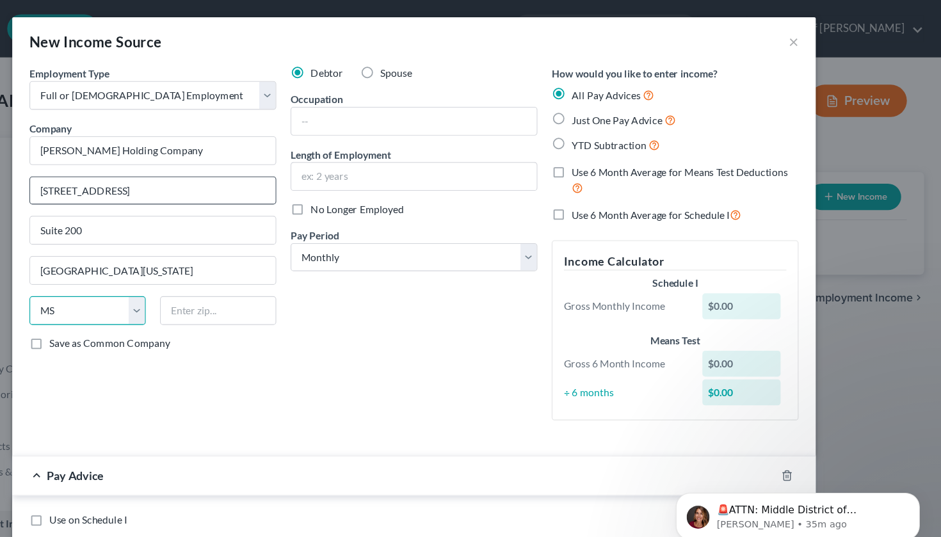
select select "26"
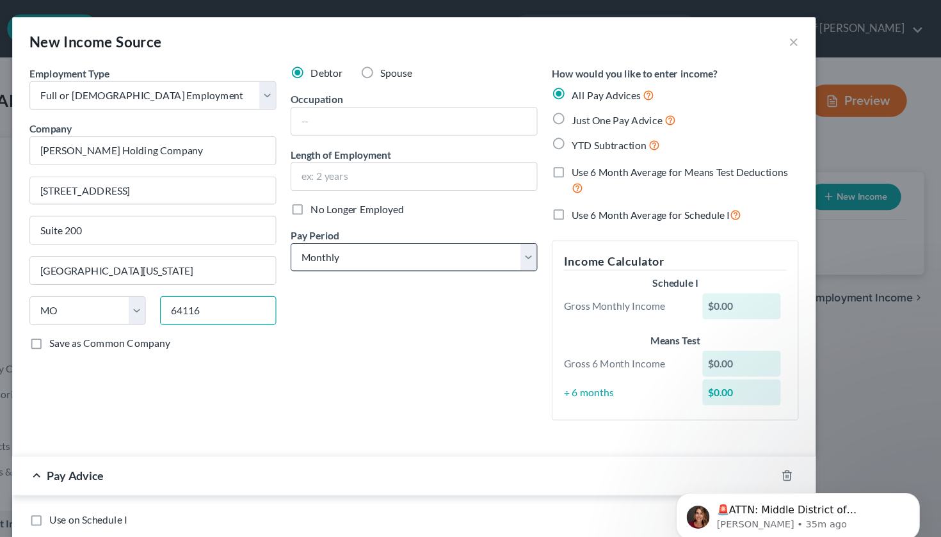
type input "64116"
type input "[US_STATE][GEOGRAPHIC_DATA]"
select select "3"
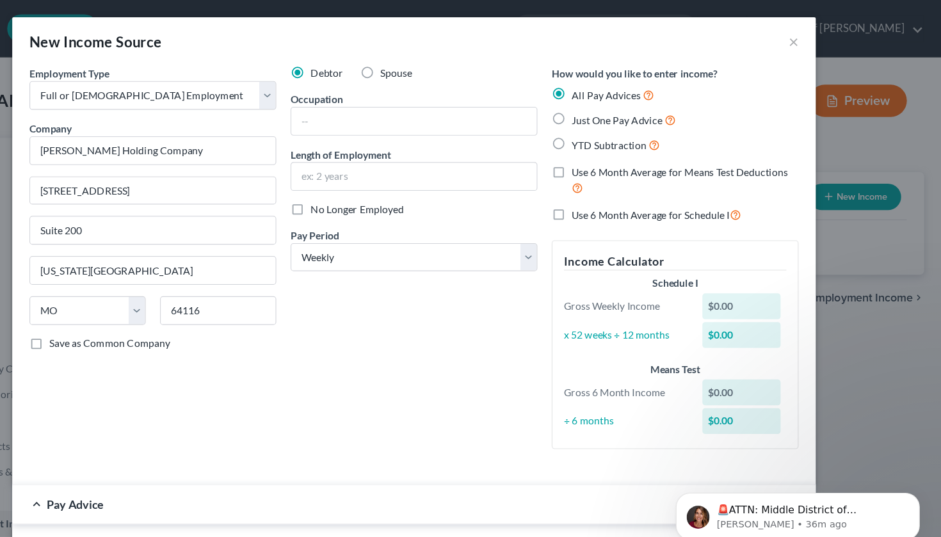
click at [611, 106] on label "Just One Pay Advice" at bounding box center [657, 107] width 93 height 15
click at [616, 106] on input "Just One Pay Advice" at bounding box center [620, 104] width 8 height 8
radio input "true"
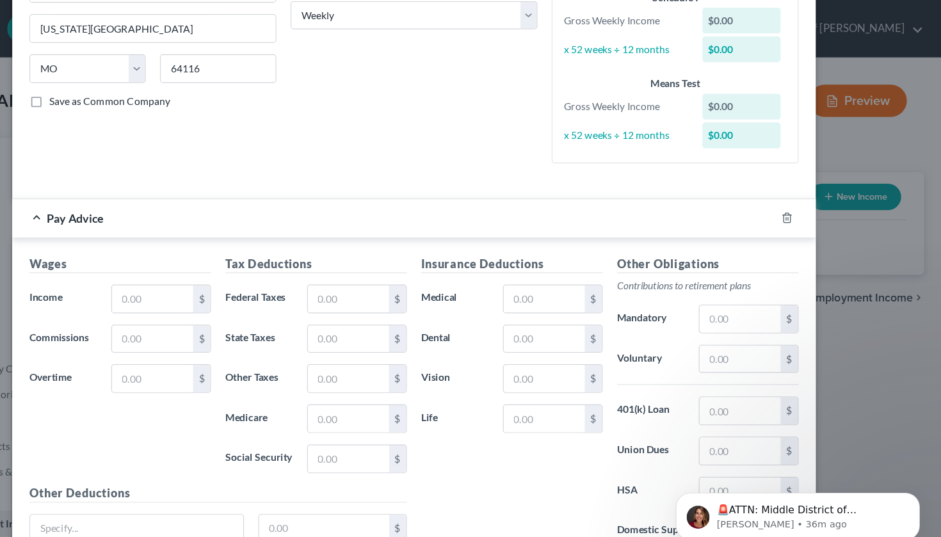
scroll to position [230, 0]
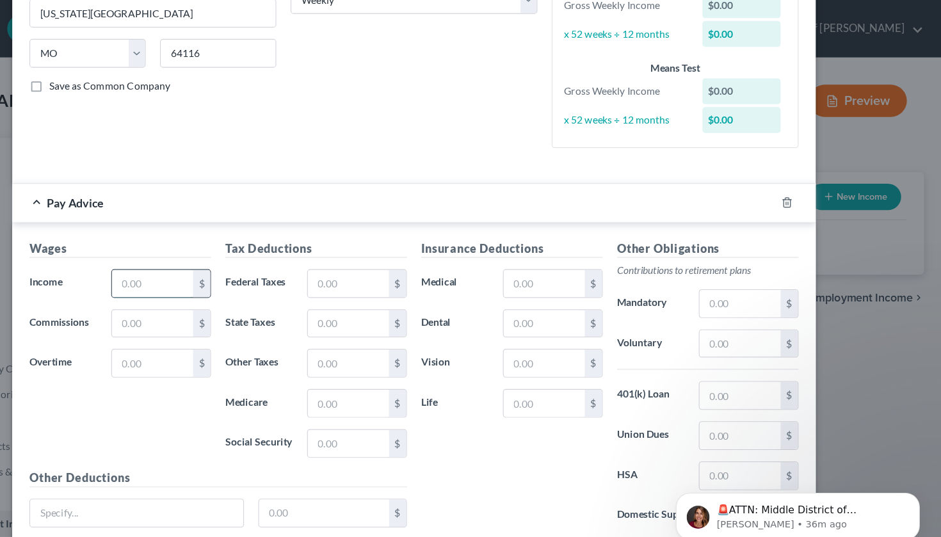
click at [201, 256] on input "text" at bounding box center [237, 253] width 72 height 24
type input "1,740"
click at [376, 257] on input "text" at bounding box center [412, 253] width 72 height 24
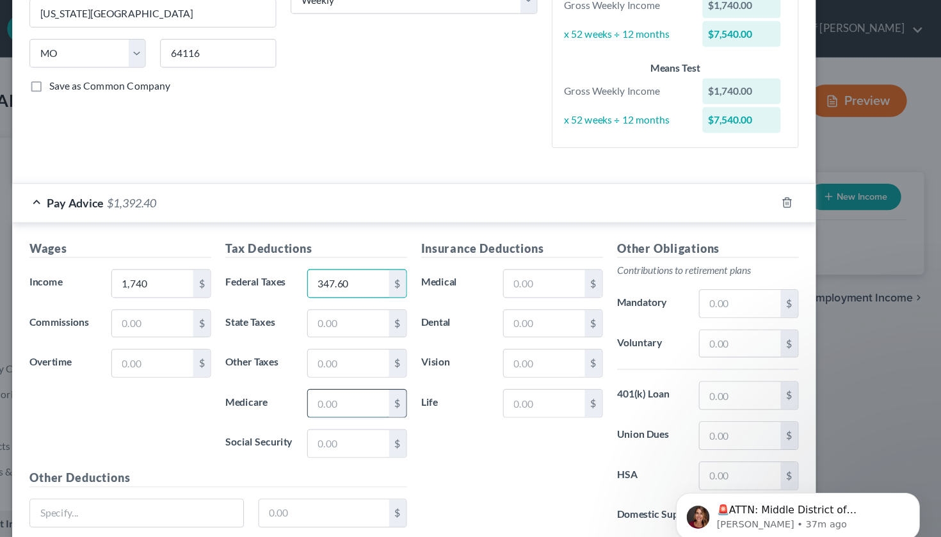
click at [376, 357] on input "text" at bounding box center [412, 360] width 72 height 24
click at [376, 254] on input "347.60" at bounding box center [412, 253] width 72 height 24
type input "3"
type input "216.31"
click at [376, 355] on input "text" at bounding box center [412, 360] width 72 height 24
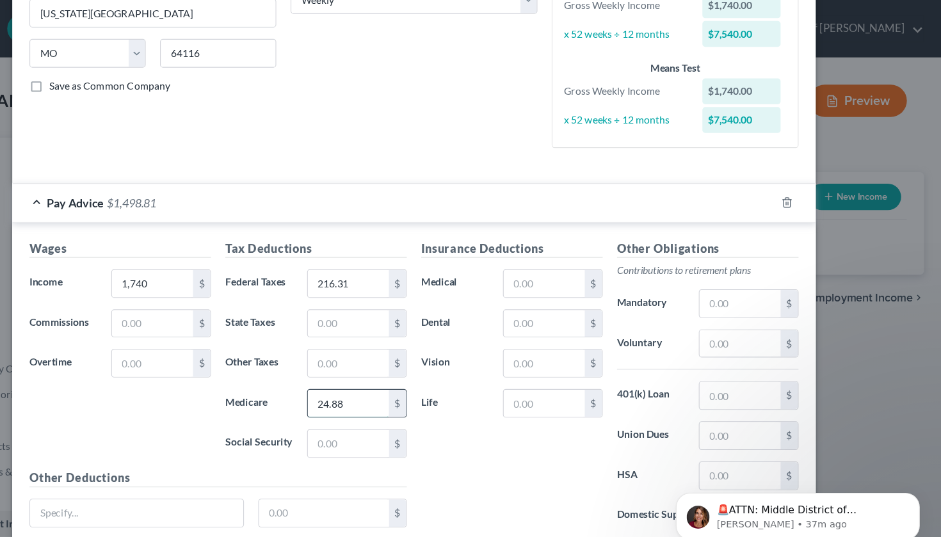
type input "24.88"
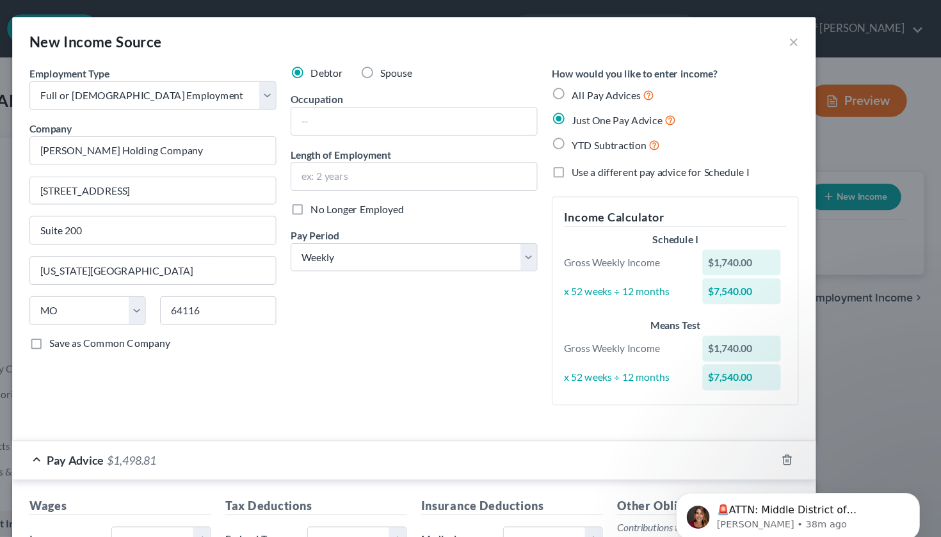
scroll to position [0, 0]
click at [360, 94] on div "Occupation" at bounding box center [470, 101] width 220 height 39
click at [361, 108] on input "text" at bounding box center [470, 108] width 219 height 24
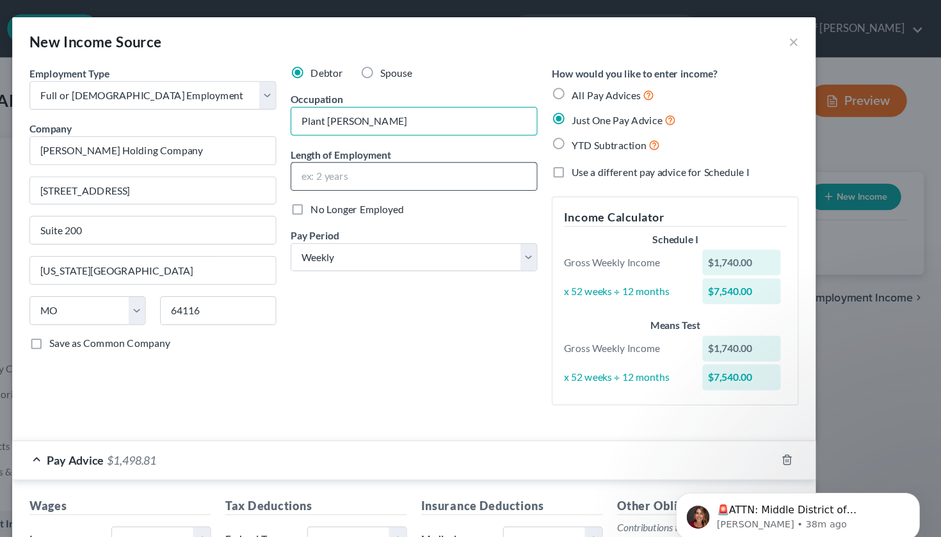
type input "Plant [PERSON_NAME]"
click at [361, 159] on input "text" at bounding box center [470, 157] width 219 height 24
type input "3 years"
click at [383, 277] on div "Debtor Spouse Occupation Plant [PERSON_NAME] Length of Employment 3 years No Lo…" at bounding box center [470, 215] width 233 height 313
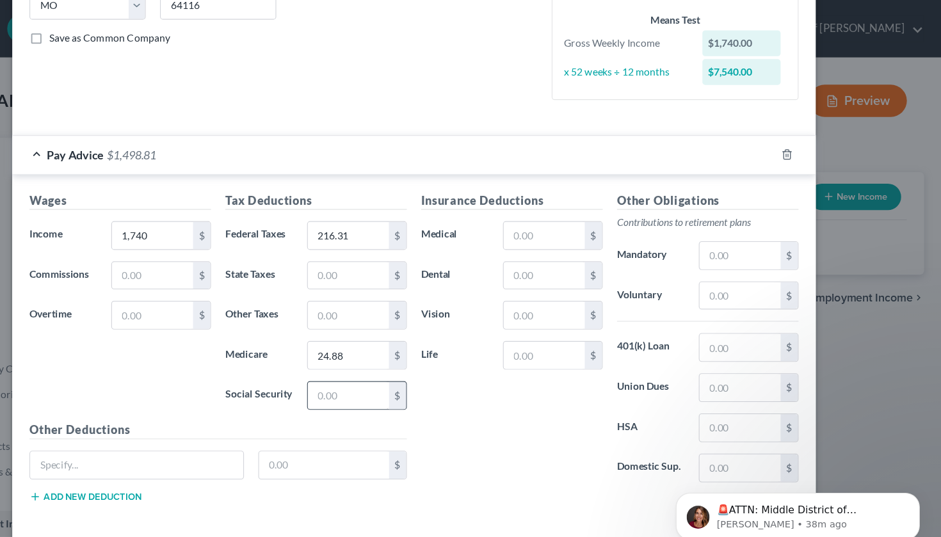
scroll to position [272, 0]
click at [376, 355] on input "text" at bounding box center [412, 353] width 72 height 24
type input "106.41"
click at [551, 220] on input "text" at bounding box center [587, 210] width 72 height 24
type input "320.40"
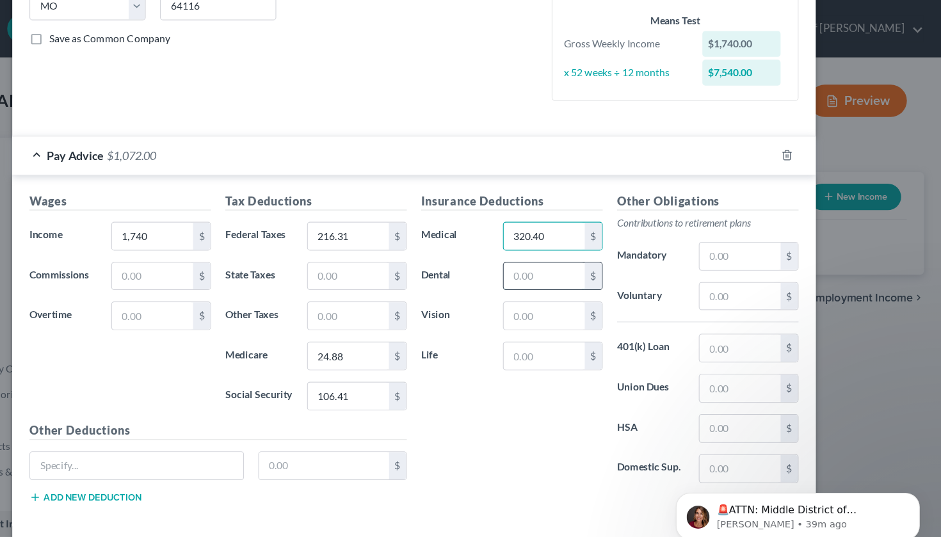
click at [551, 248] on input "text" at bounding box center [587, 246] width 72 height 24
click at [551, 316] on input "text" at bounding box center [587, 317] width 72 height 24
type input "1"
click at [501, 408] on div "Insurance Deductions Medical 320.40 $ Dental $ Vision $ Life 0.91 $" at bounding box center [557, 306] width 175 height 269
click at [551, 317] on input "0.91" at bounding box center [587, 317] width 72 height 24
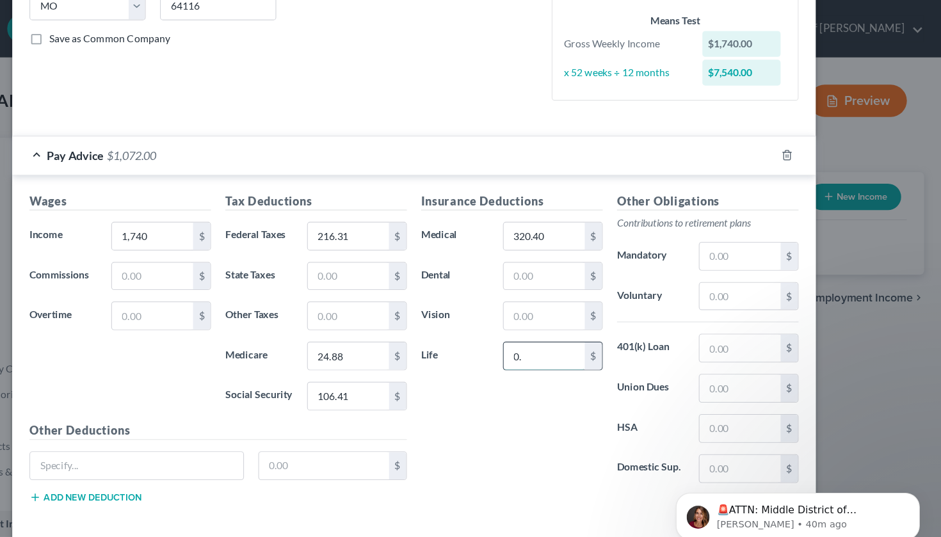
type input "0"
type input "25.91"
click at [158, 419] on input "text" at bounding box center [223, 415] width 190 height 24
click at [470, 434] on div "Insurance Deductions Medical 320.40 $ Dental $ Vision $ Life 25.91 $" at bounding box center [557, 306] width 175 height 269
click at [191, 413] on input "text" at bounding box center [223, 415] width 190 height 24
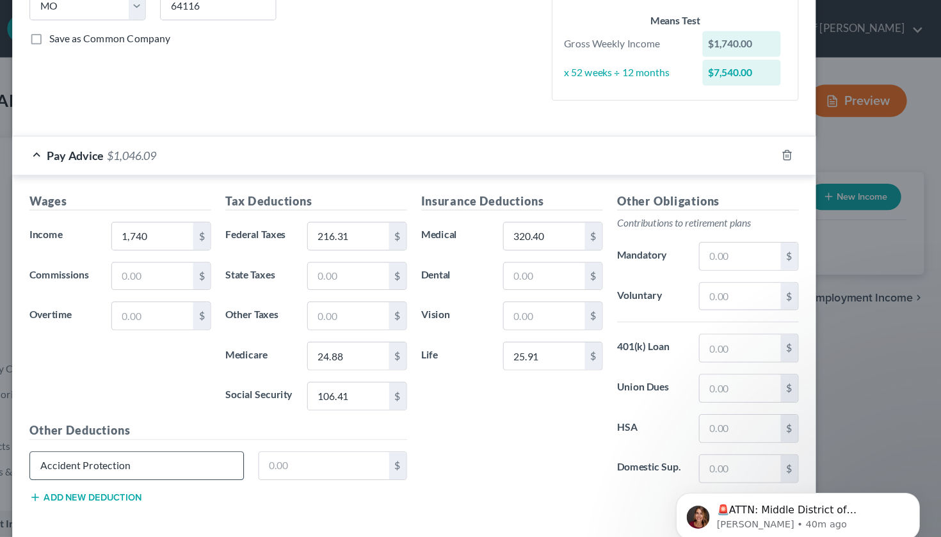
type input "Accident Protection"
type input "6.84"
click at [127, 439] on button "Add new deduction" at bounding box center [177, 443] width 100 height 10
type input "Critical Illness"
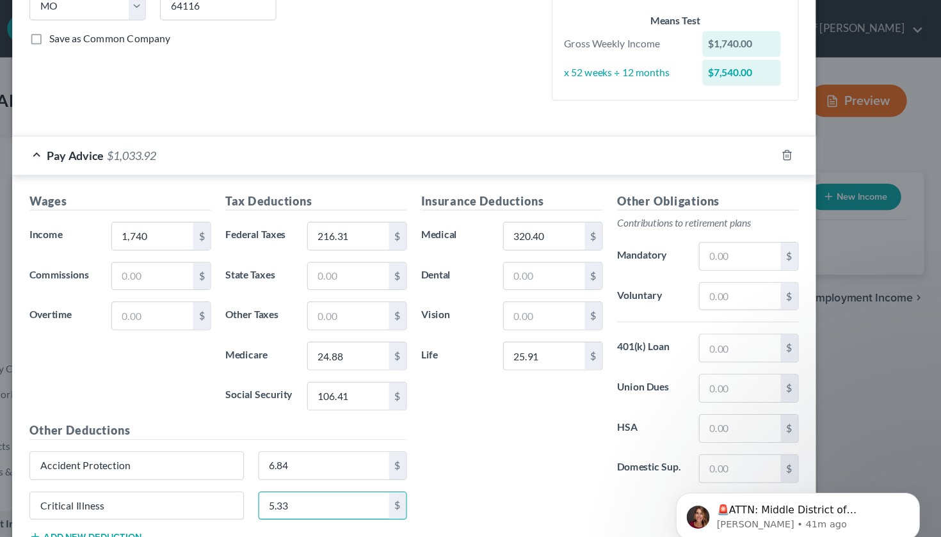
type input "5.33"
click at [127, 474] on button "Add new deduction" at bounding box center [177, 479] width 100 height 10
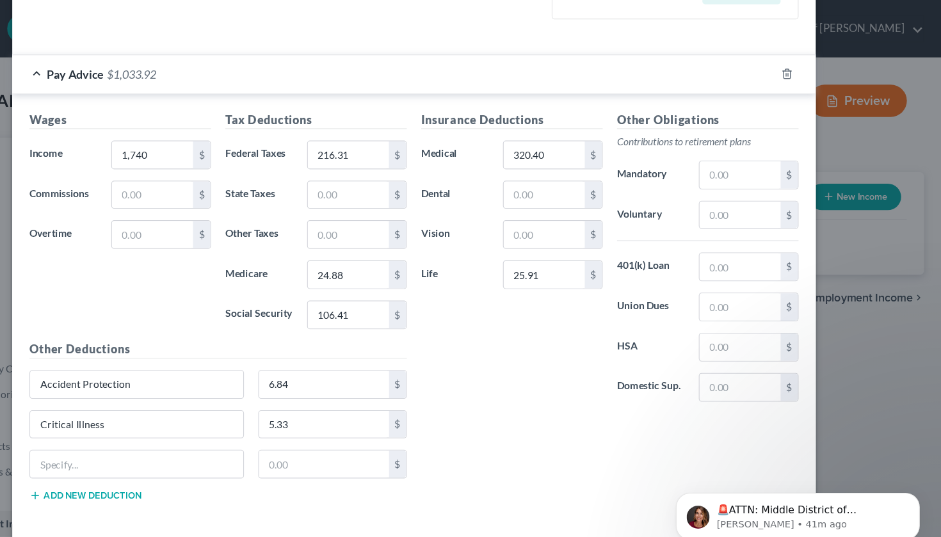
scroll to position [344, 0]
click at [201, 136] on input "1,740" at bounding box center [237, 139] width 72 height 24
type input "1,170"
click at [201, 204] on input "text" at bounding box center [237, 210] width 72 height 24
type input "570.38"
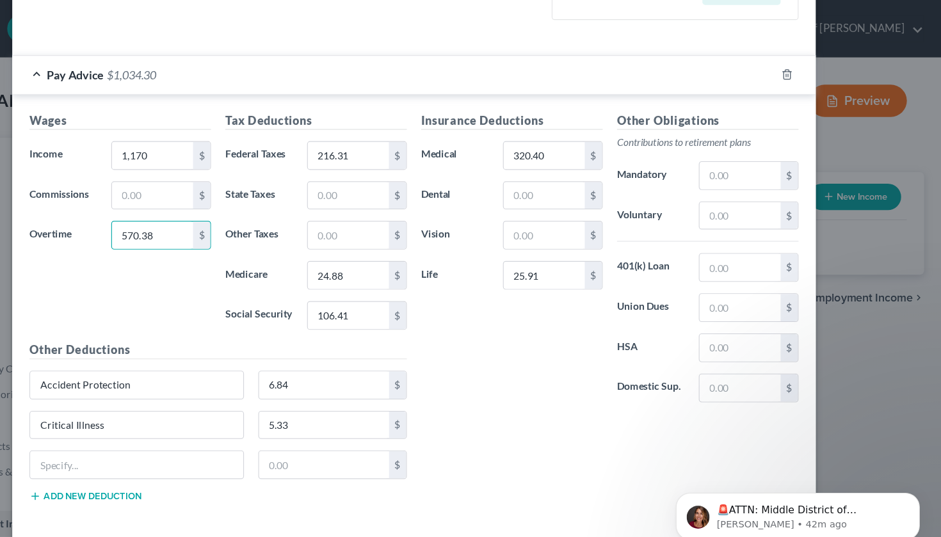
click at [471, 323] on div "Insurance Deductions Medical 320.40 $ Dental $ Vision $ Life 25.91 $" at bounding box center [557, 234] width 175 height 269
click at [725, 312] on input "text" at bounding box center [761, 310] width 72 height 24
type input "25"
click at [551, 249] on input "25.91" at bounding box center [587, 246] width 72 height 24
type input "2"
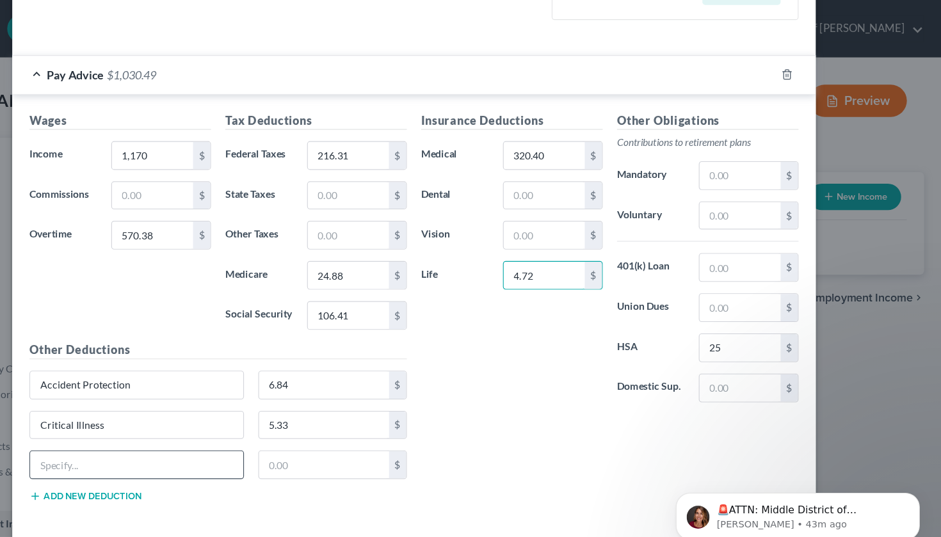
type input "4.72"
click at [170, 417] on input "text" at bounding box center [223, 415] width 190 height 24
type input "Hospital Indemnity"
click at [332, 413] on input "text" at bounding box center [390, 415] width 117 height 24
type input "7.53"
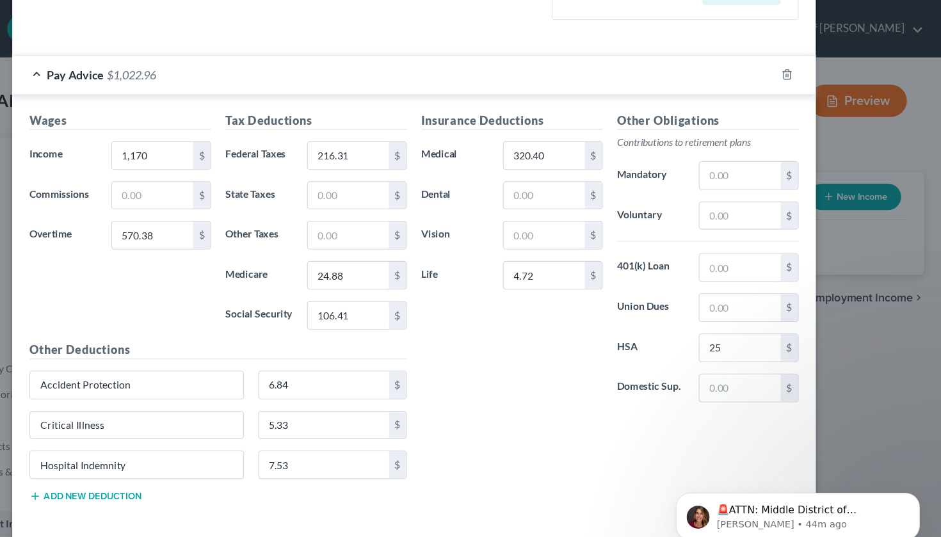
click at [470, 392] on div "Insurance Deductions Medical 320.40 $ Dental $ Vision $ Life 4.72 $ Other Oblig…" at bounding box center [645, 279] width 350 height 358
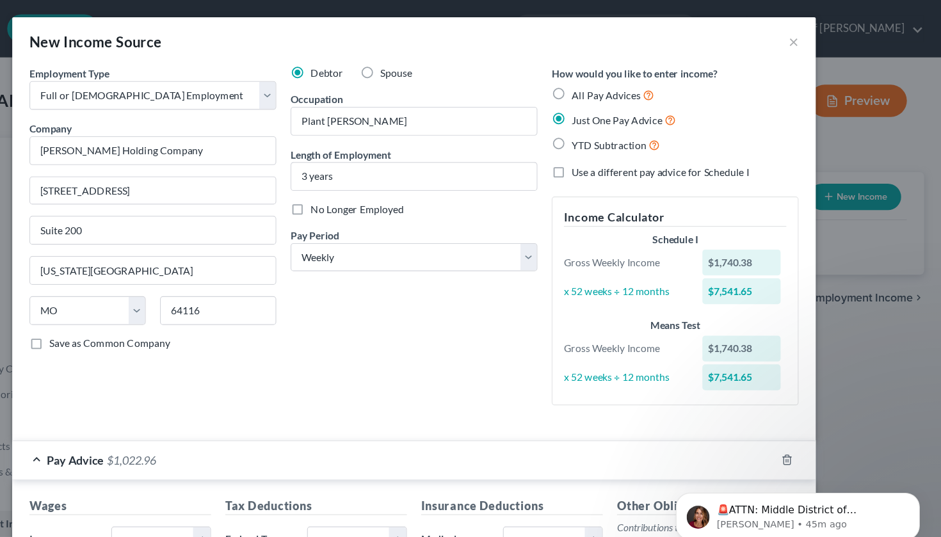
scroll to position [0, 0]
click at [805, 38] on button "×" at bounding box center [809, 36] width 9 height 15
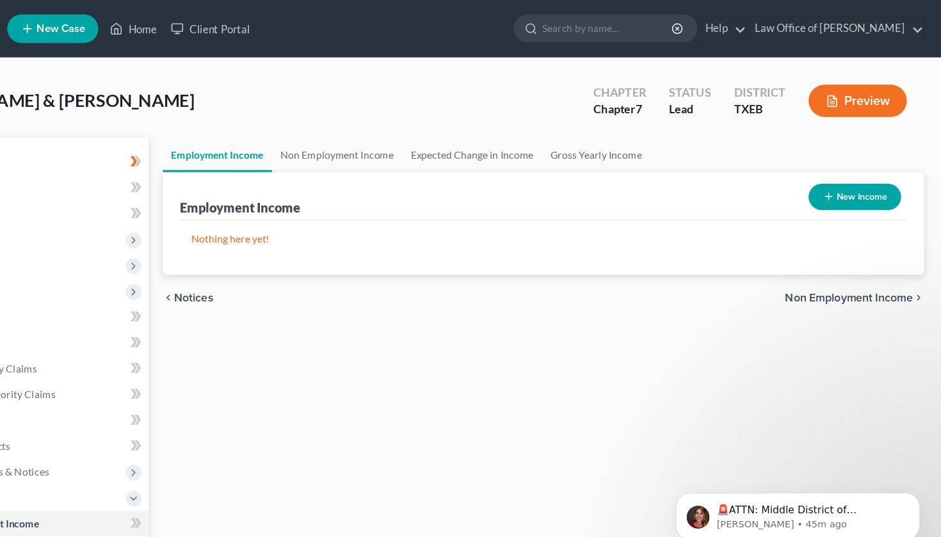
click at [823, 177] on button "New Income" at bounding box center [864, 176] width 83 height 24
select select "0"
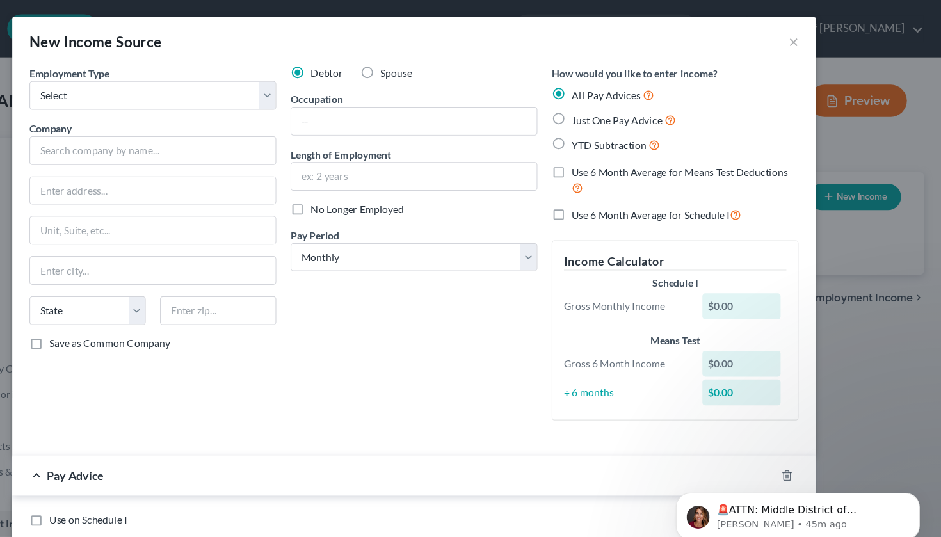
click at [431, 302] on div "Debtor Spouse Occupation Length of Employment No Longer Employed Pay Period * S…" at bounding box center [470, 222] width 233 height 326
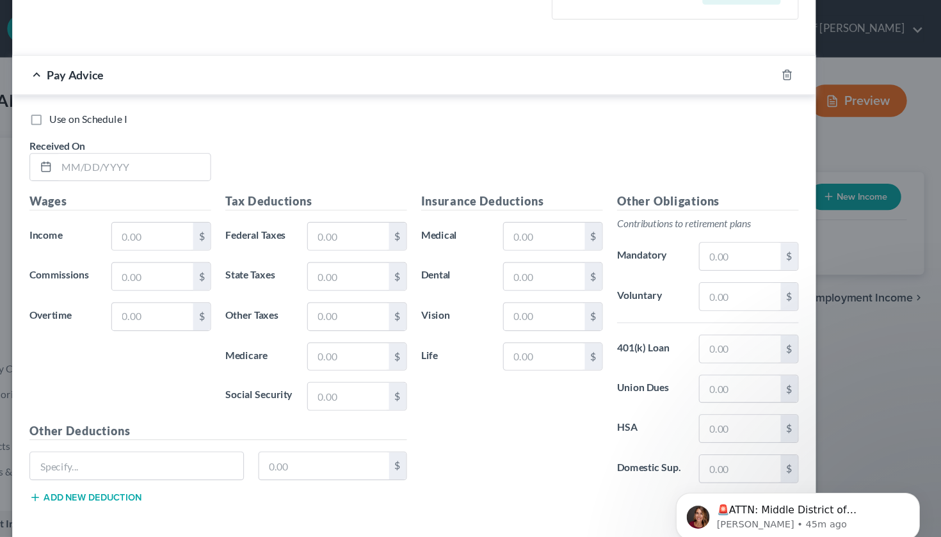
scroll to position [357, 0]
click at [560, 458] on div "Use on Schedule I Received On * Wages Income * $ Commissions $ Overtime $ Tax D…" at bounding box center [470, 277] width 717 height 385
click at [885, 488] on icon "Dismiss notification" at bounding box center [887, 486] width 4 height 4
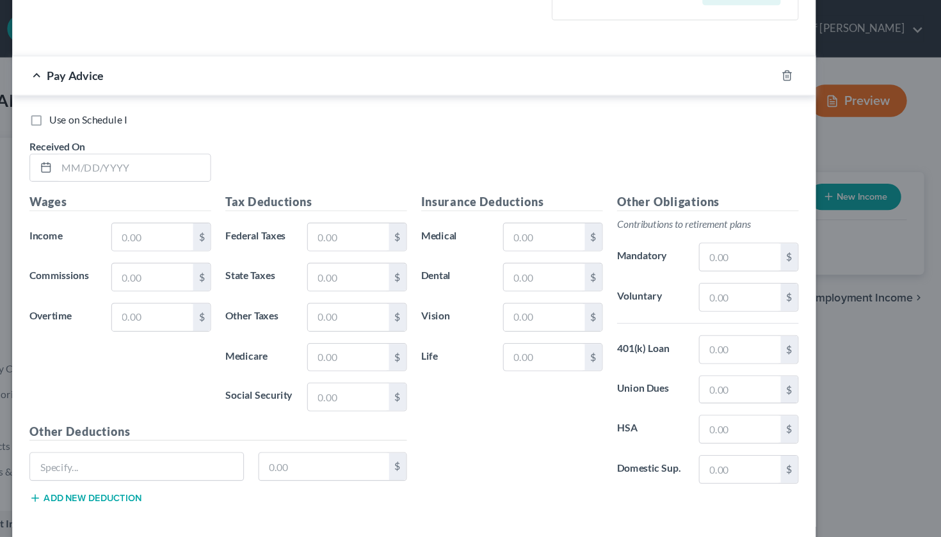
click at [455, 459] on div "Use on Schedule I Received On * Wages Income * $ Commissions $ Overtime $ Tax D…" at bounding box center [470, 277] width 717 height 385
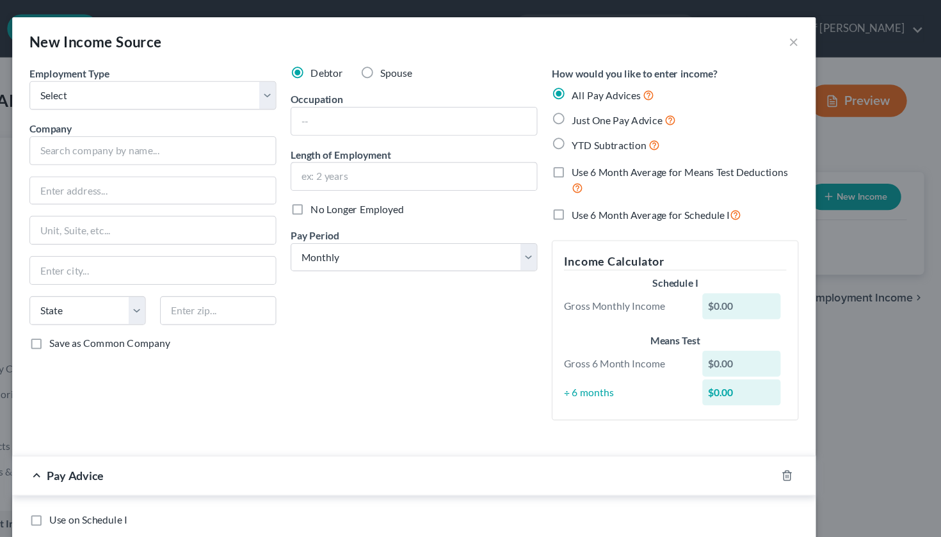
scroll to position [0, 0]
click at [611, 108] on label "Just One Pay Advice" at bounding box center [657, 107] width 93 height 15
click at [616, 108] on input "Just One Pay Advice" at bounding box center [620, 104] width 8 height 8
radio input "true"
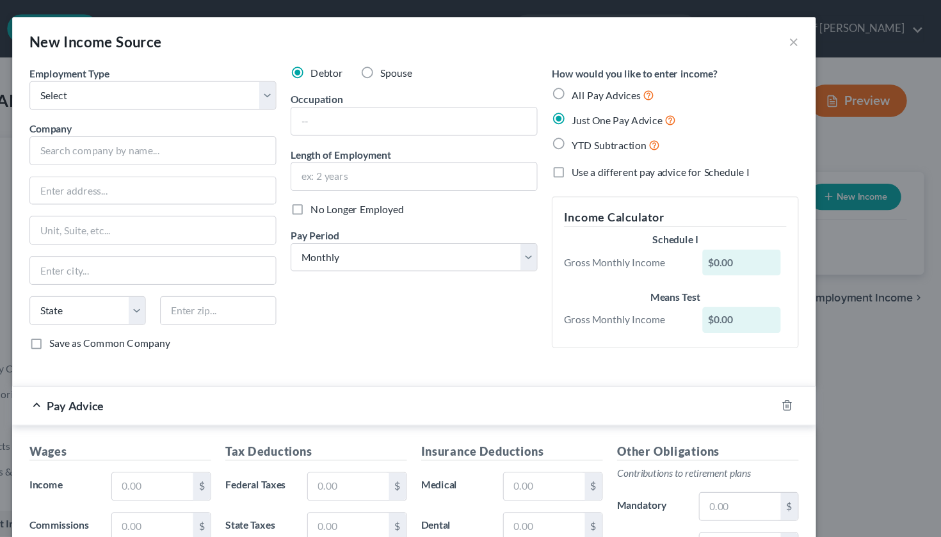
click at [403, 324] on div "Employment Type * Select Full or [DEMOGRAPHIC_DATA] Employment Self Employment …" at bounding box center [470, 196] width 699 height 275
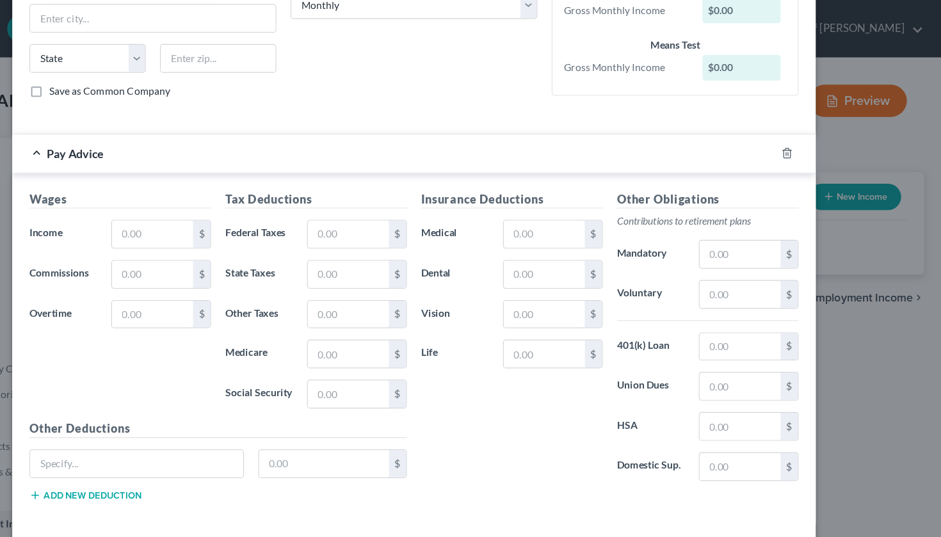
scroll to position [225, 0]
click at [201, 213] on input "text" at bounding box center [237, 209] width 72 height 24
click at [269, 114] on form "Employment Type * Select Full or [DEMOGRAPHIC_DATA] Employment Self Employment …" at bounding box center [470, 151] width 686 height 634
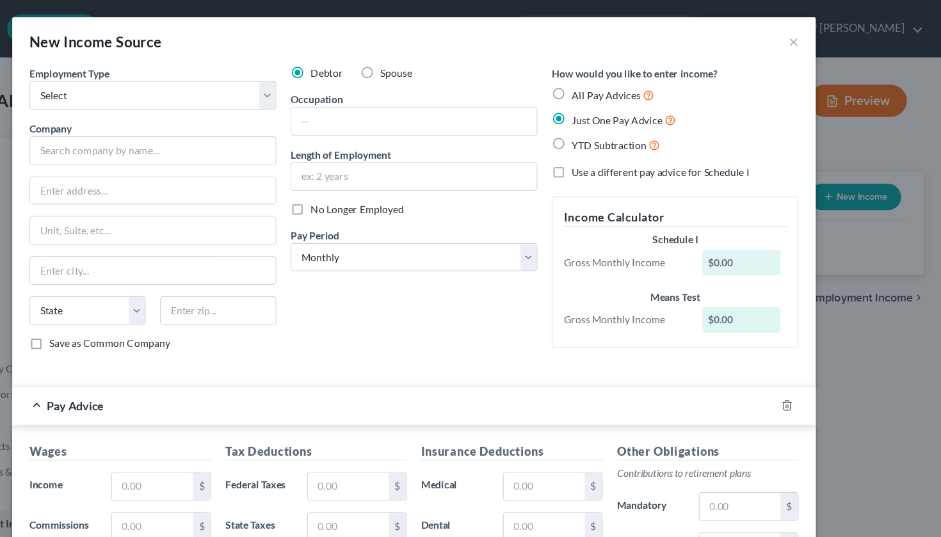
scroll to position [0, 0]
select select "0"
click at [167, 127] on input "text" at bounding box center [237, 135] width 220 height 26
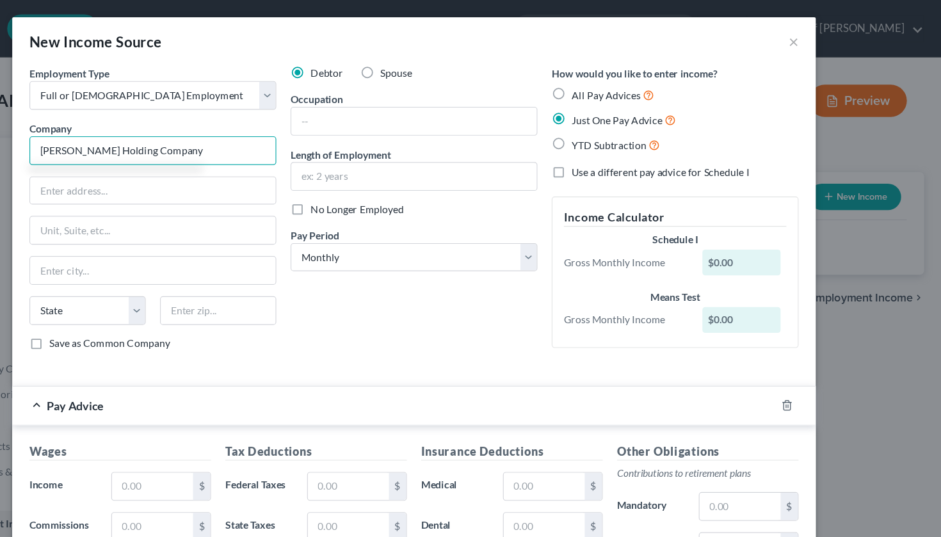
type input "[PERSON_NAME] Holding Company"
type input "[STREET_ADDRESS]"
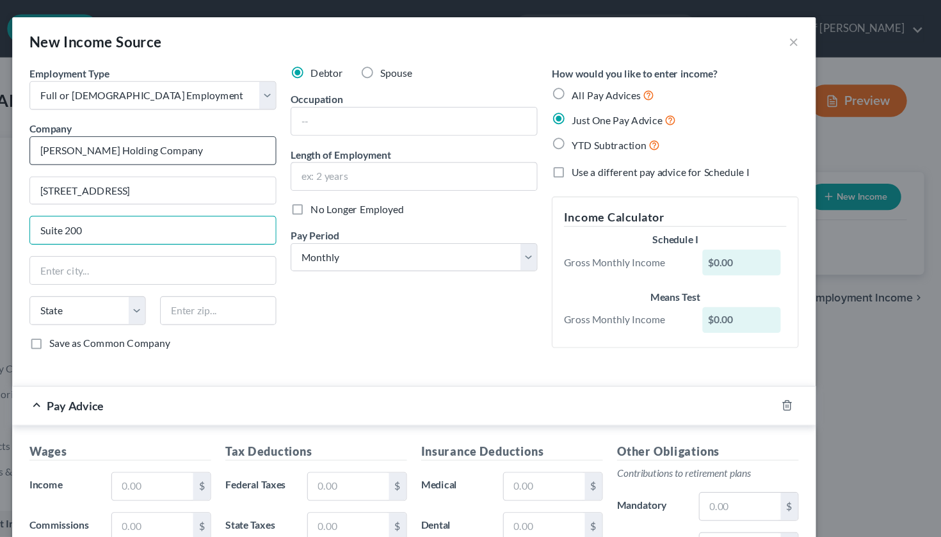
type input "Suite 200"
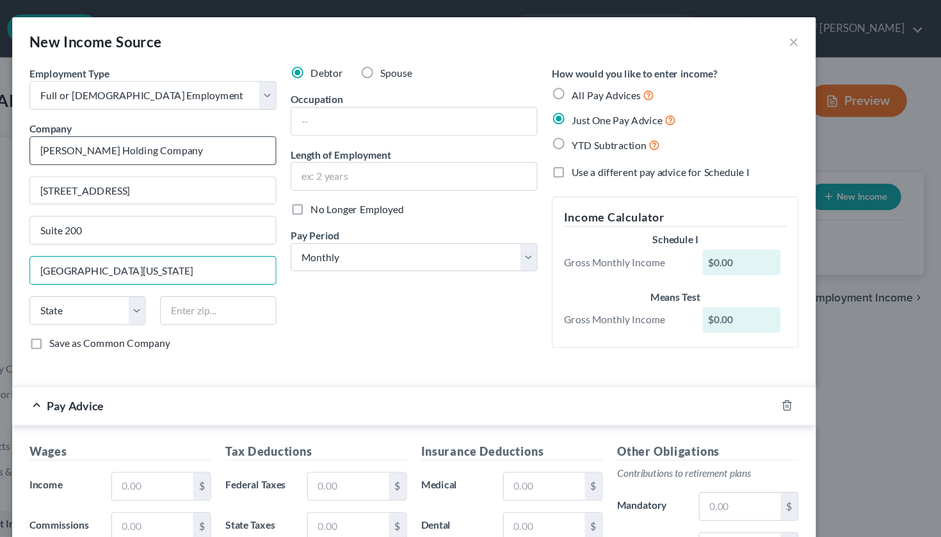
type input "[GEOGRAPHIC_DATA][US_STATE]"
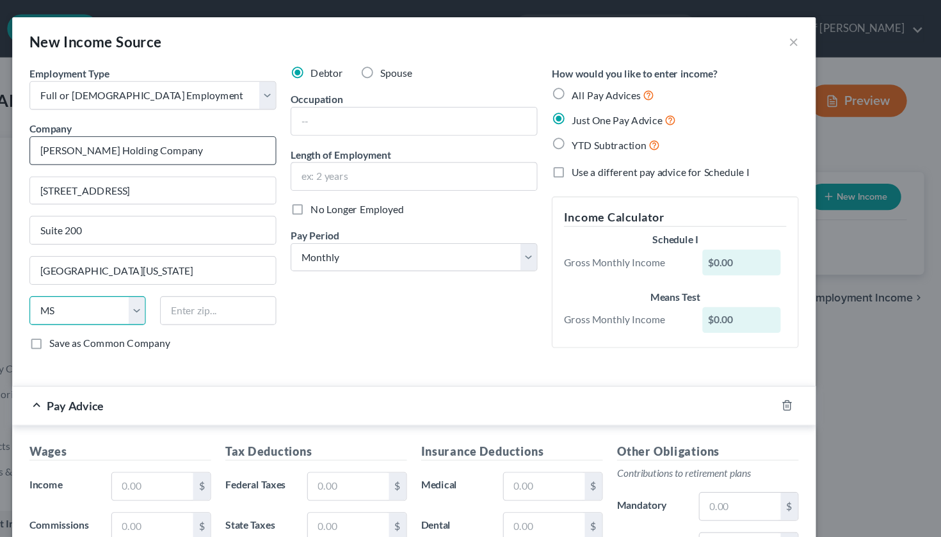
select select "26"
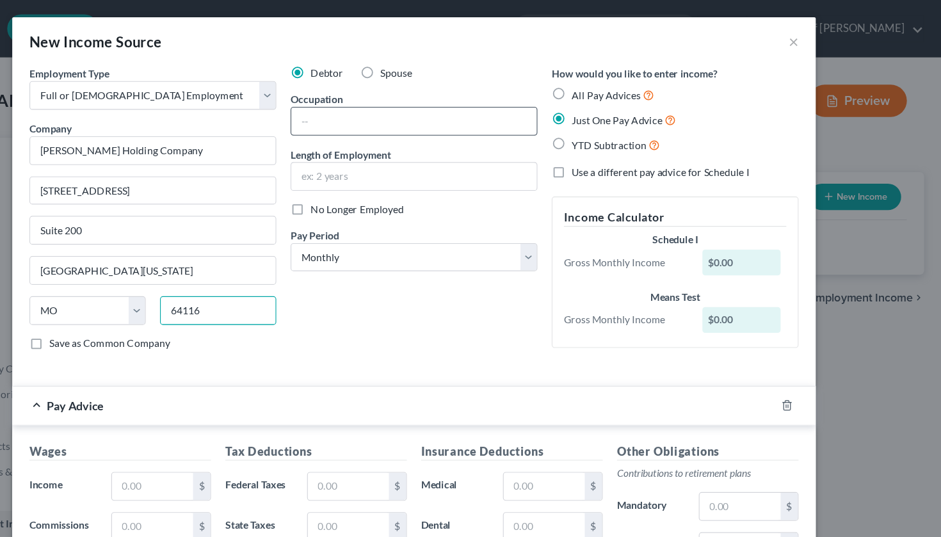
type input "64116"
click at [401, 110] on input "text" at bounding box center [470, 108] width 219 height 24
type input "[US_STATE][GEOGRAPHIC_DATA]"
type input "Hourly Plant [PERSON_NAME]"
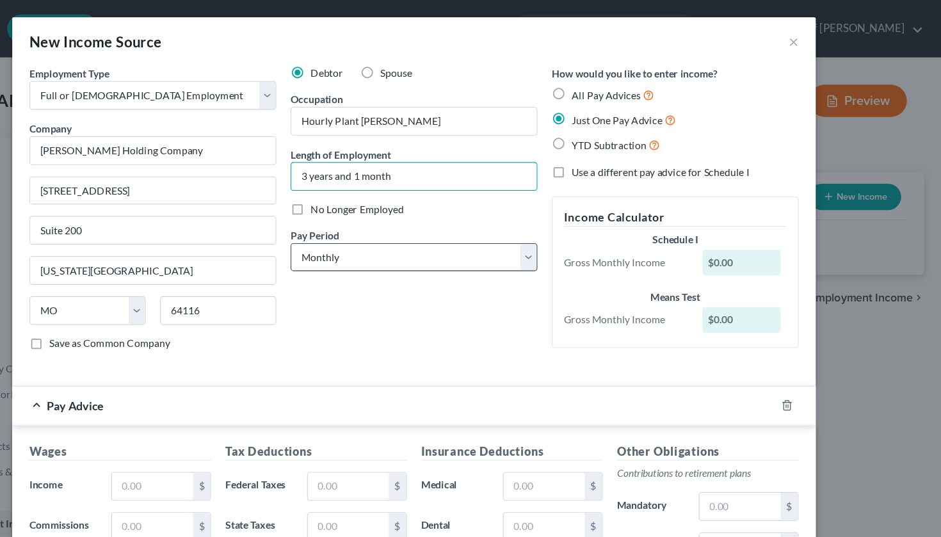
type input "3 years and 1 month"
select select "3"
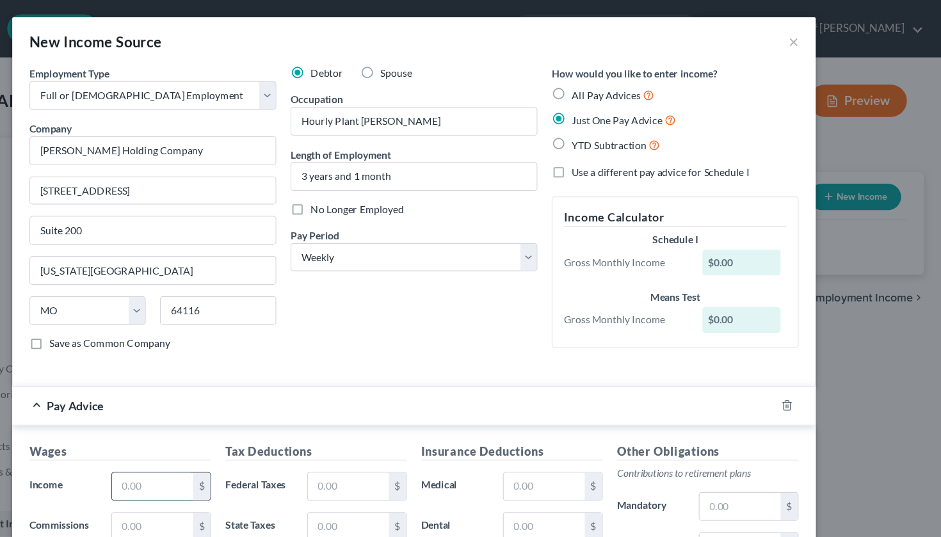
click at [201, 428] on input "text" at bounding box center [237, 434] width 72 height 24
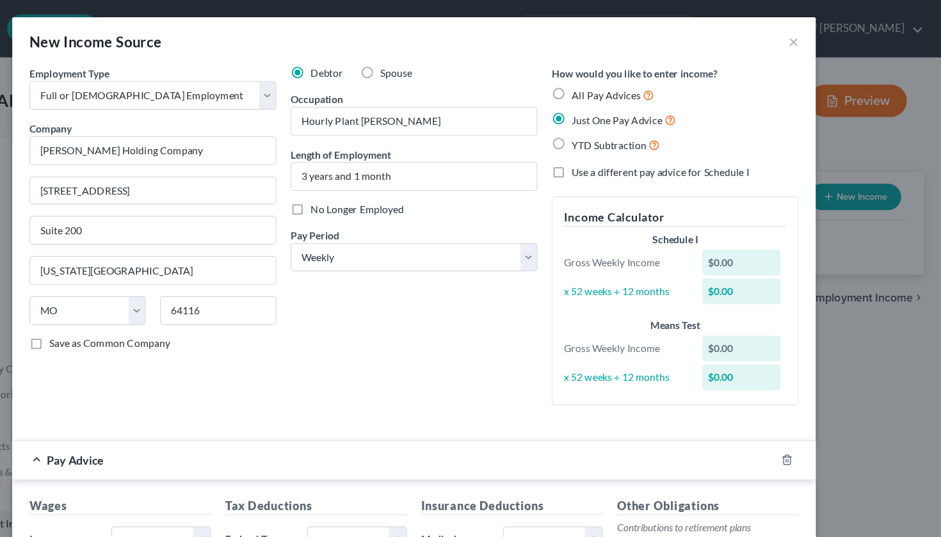
click at [203, 355] on div "Employment Type * Select Full or [DEMOGRAPHIC_DATA] Employment Self Employment …" at bounding box center [237, 215] width 233 height 313
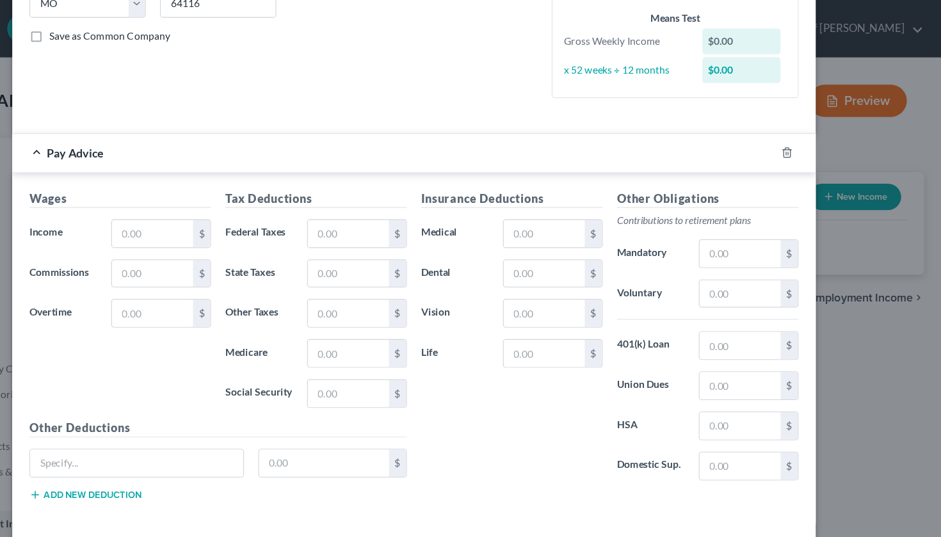
scroll to position [272, 0]
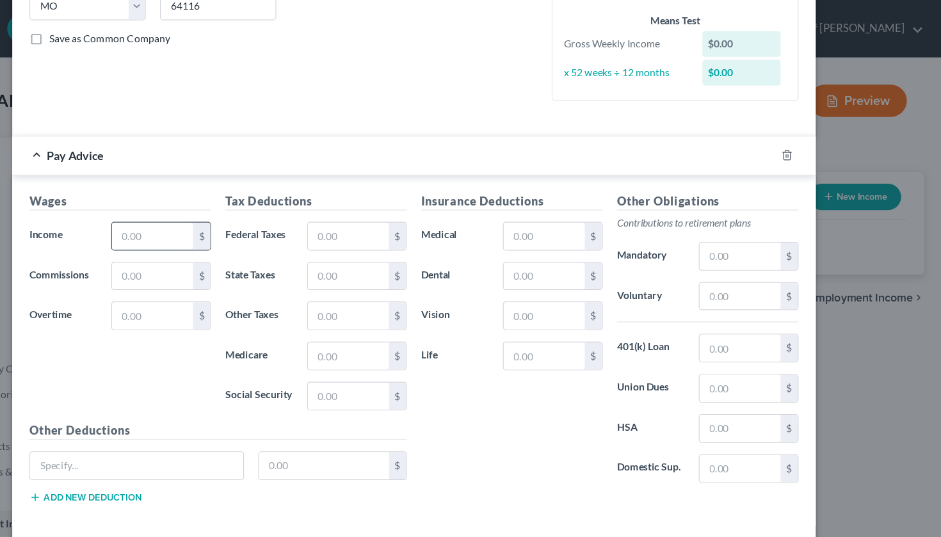
click at [201, 214] on input "text" at bounding box center [237, 210] width 72 height 24
type input "1,170"
click at [201, 286] on input "text" at bounding box center [237, 281] width 72 height 24
type input "570.38"
click at [376, 219] on input "text" at bounding box center [412, 210] width 72 height 24
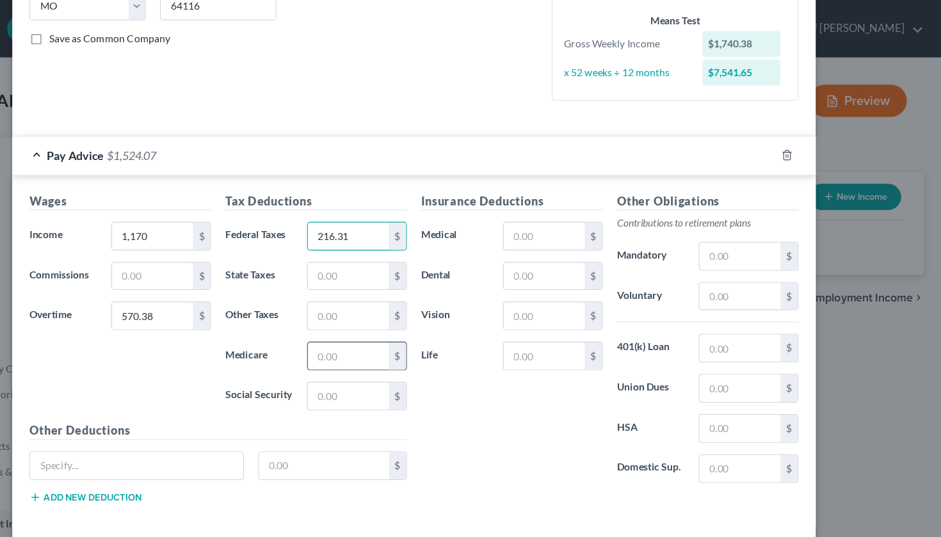
type input "216.31"
click at [376, 316] on input "text" at bounding box center [412, 317] width 72 height 24
type input "24.88"
click at [376, 353] on input "text" at bounding box center [412, 353] width 72 height 24
type input "106.41"
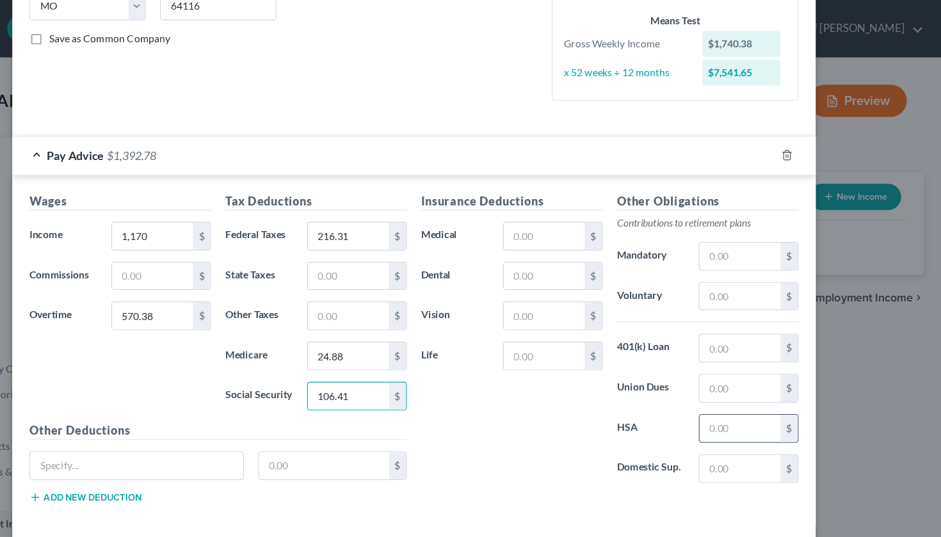
click at [725, 386] on input "text" at bounding box center [761, 382] width 72 height 24
type input "25"
click at [551, 317] on input "text" at bounding box center [587, 317] width 72 height 24
type input "3.81"
type input "Accident Protection"
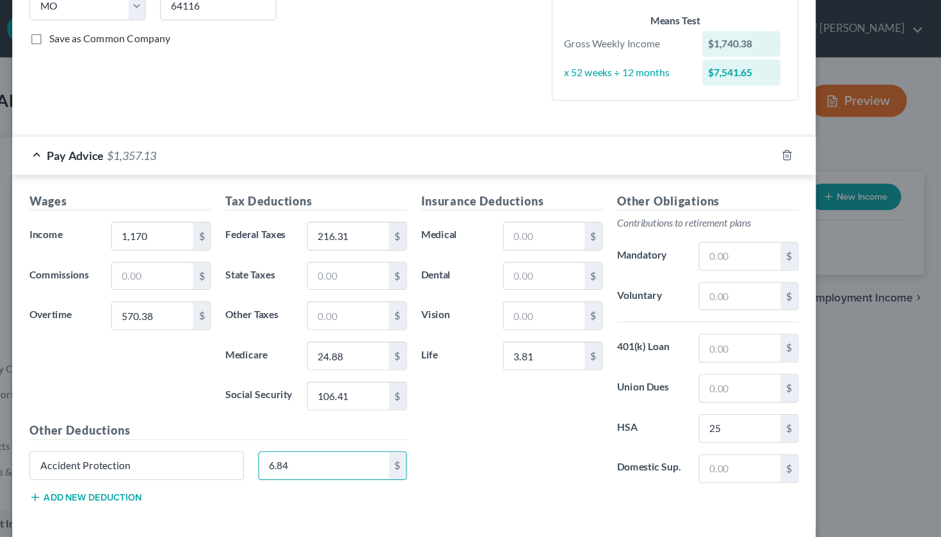
type input "6.84"
click at [127, 440] on button "Add new deduction" at bounding box center [177, 443] width 100 height 10
click at [470, 424] on div "Insurance Deductions Medical $ Dental $ Vision $ Life 3.81 $" at bounding box center [557, 306] width 175 height 269
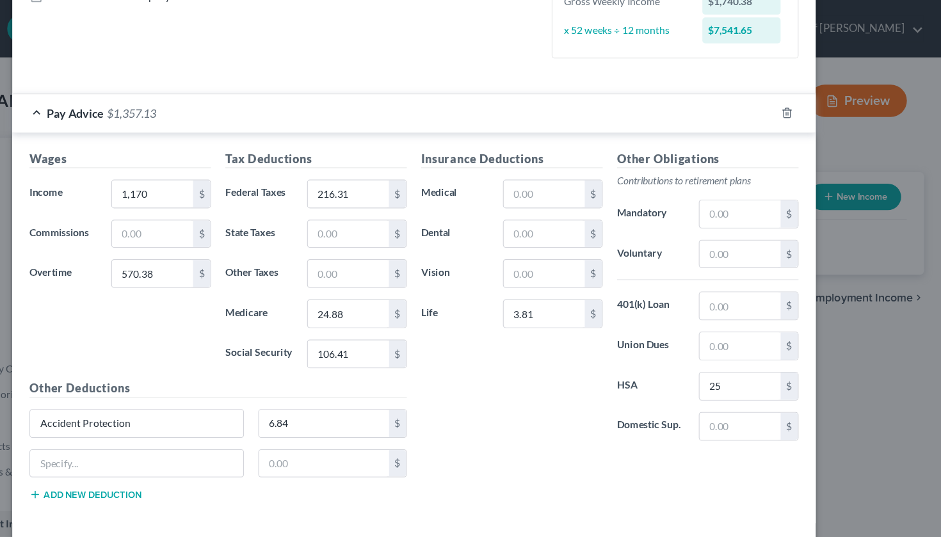
scroll to position [308, 0]
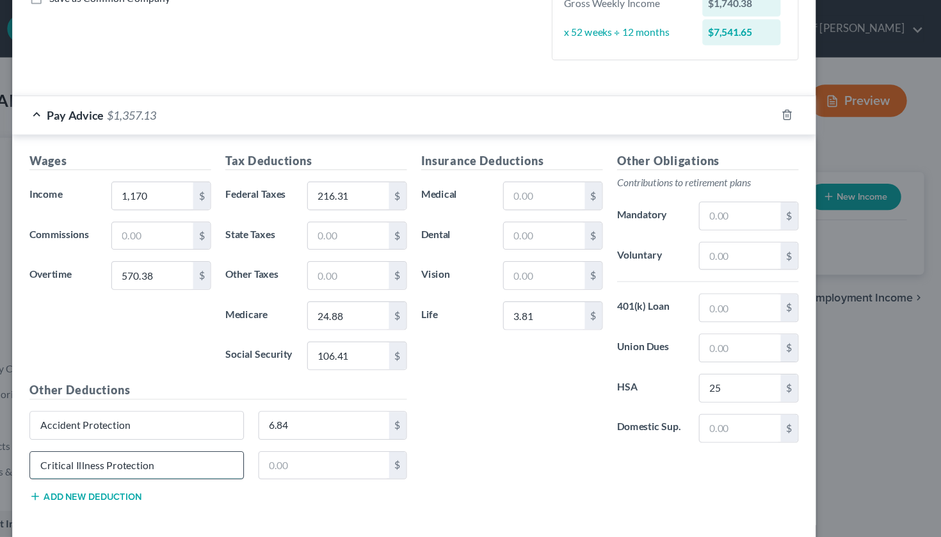
type input "Critical Illness Protection"
type input "5.33"
click at [127, 443] on button "Add new deduction" at bounding box center [177, 443] width 100 height 10
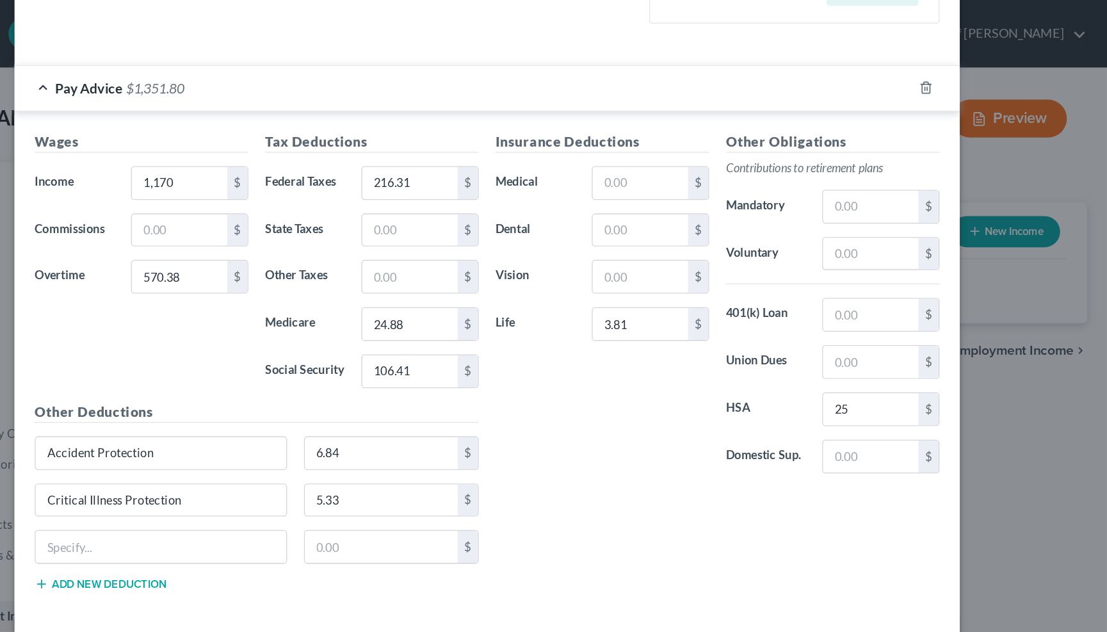
scroll to position [245, 0]
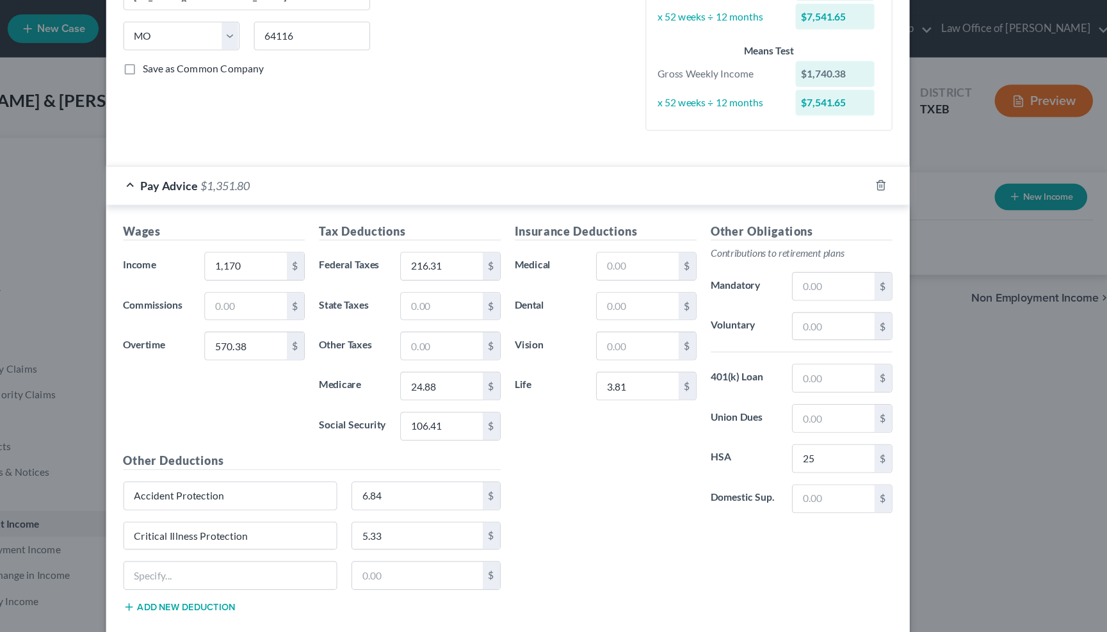
click at [554, 437] on div "Insurance Deductions Medical $ Dental $ Vision $ Life 3.81 $" at bounding box center [641, 332] width 175 height 269
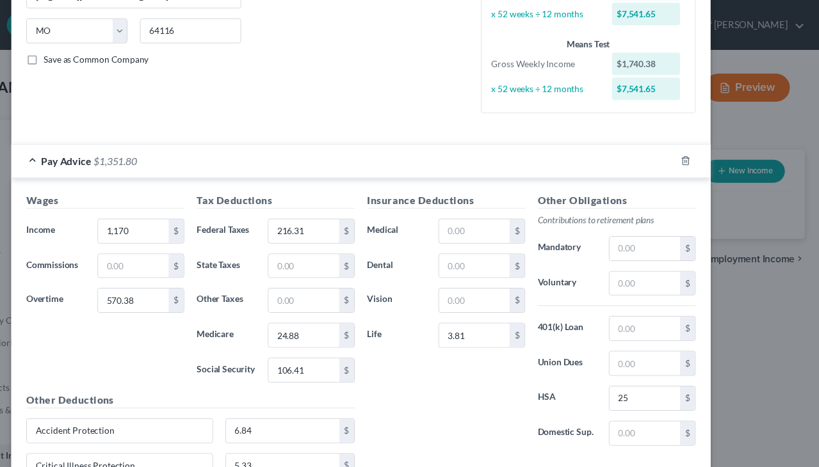
scroll to position [246, 0]
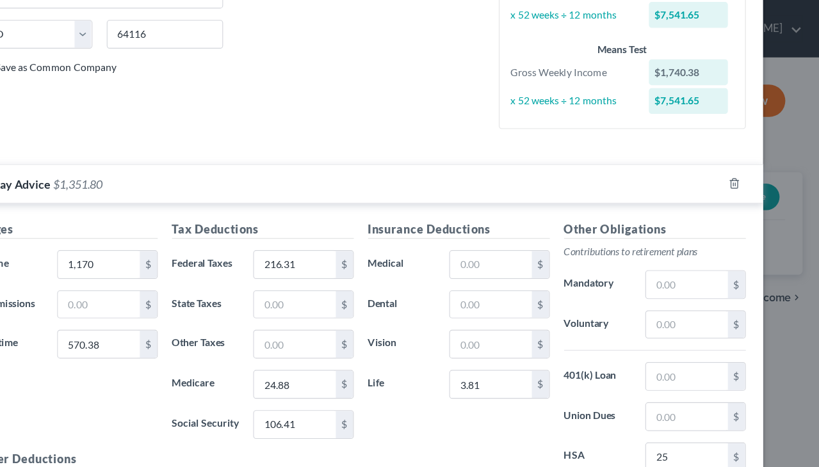
click at [410, 351] on div "Insurance Deductions Medical $ Dental $ Vision $ Life 3.81 $" at bounding box center [497, 331] width 175 height 269
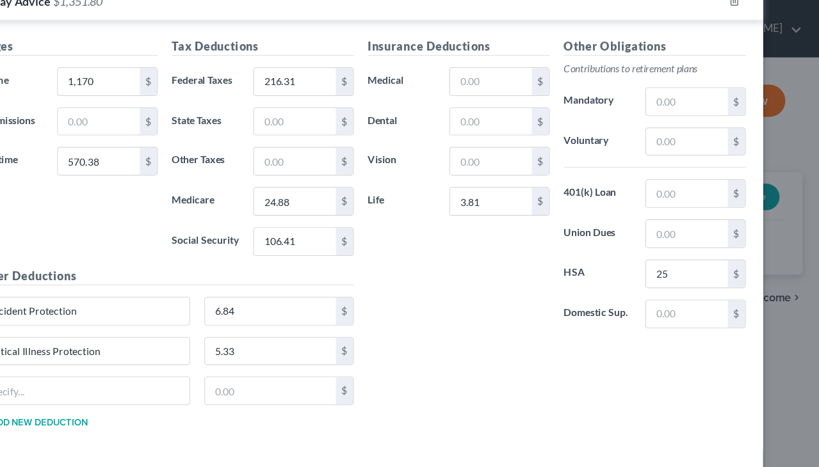
scroll to position [408, 0]
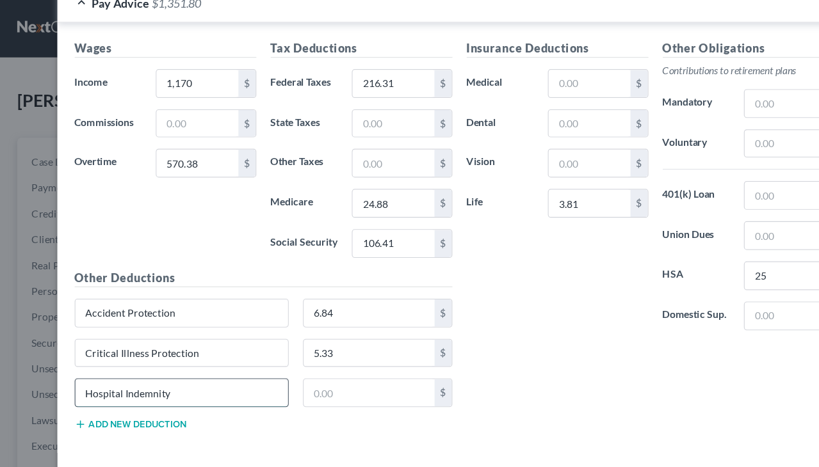
type input "Hospital Indemnity"
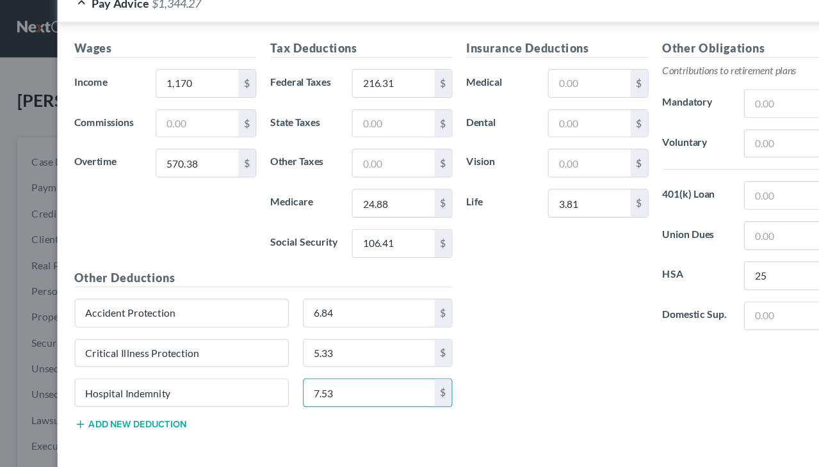
type input "7.53"
click at [450, 356] on div "Insurance Deductions Medical $ Dental $ Vision $ Life 3.81 $ Other Obligations …" at bounding box center [585, 214] width 350 height 358
click at [698, 422] on button "Save & Close" at bounding box center [709, 435] width 87 height 27
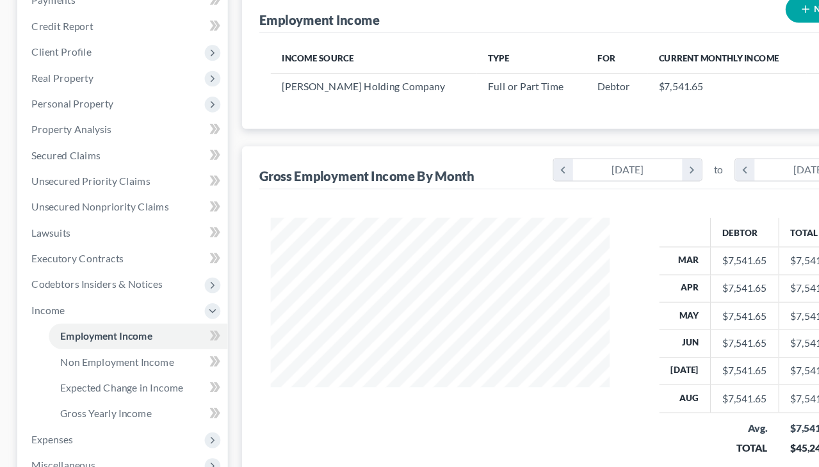
scroll to position [166, 0]
click at [235, 351] on div at bounding box center [393, 309] width 328 height 229
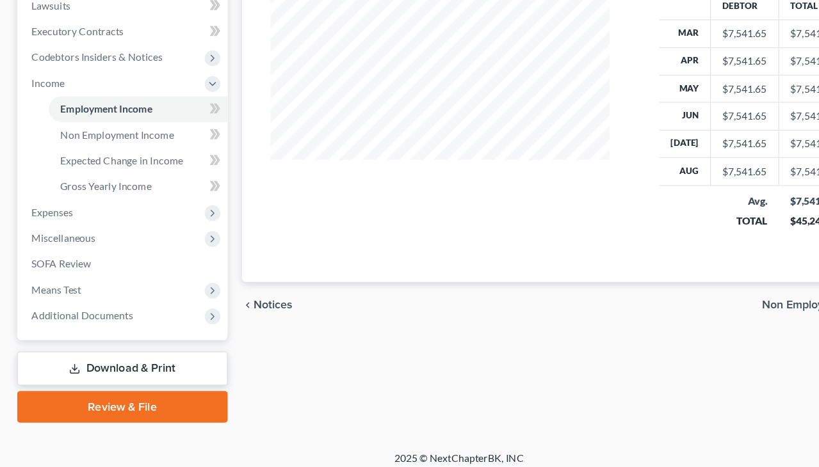
scroll to position [314, 0]
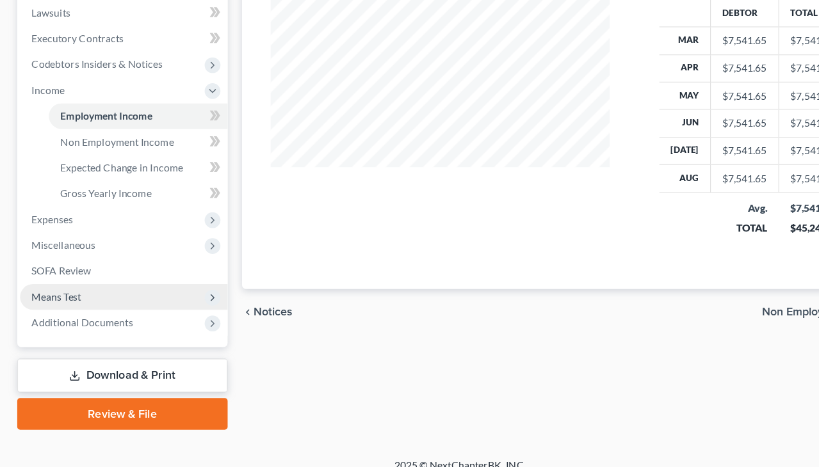
click at [87, 303] on span "Means Test" at bounding box center [110, 314] width 185 height 23
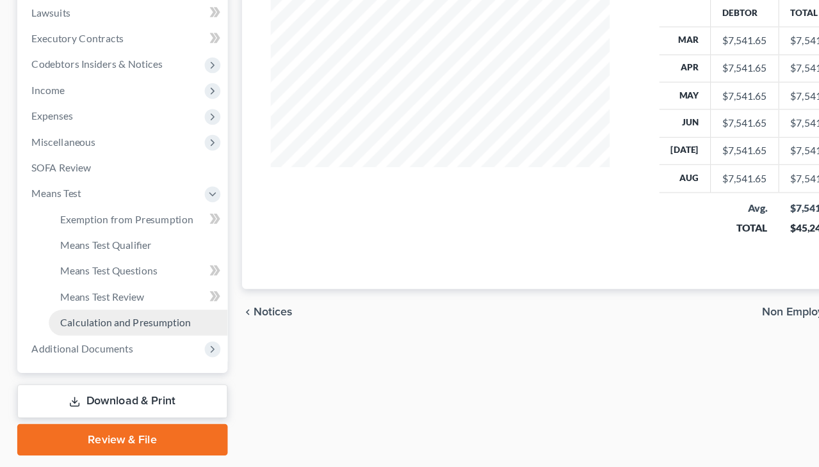
click at [114, 332] on span "Calculation and Presumption" at bounding box center [112, 337] width 117 height 11
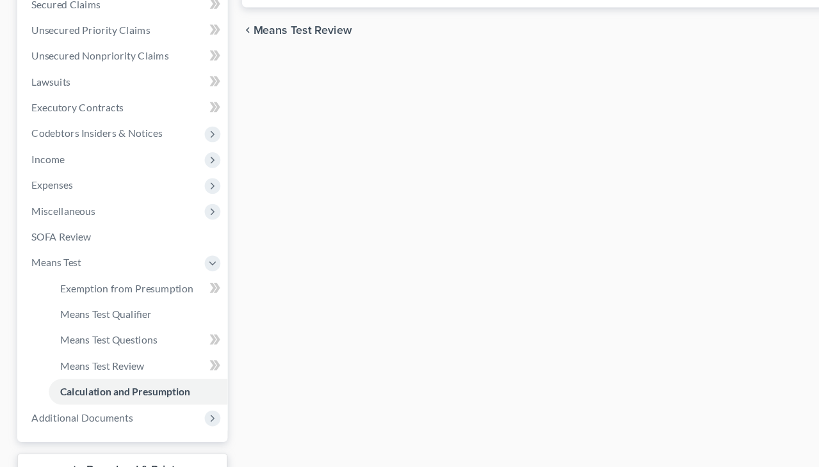
scroll to position [267, 0]
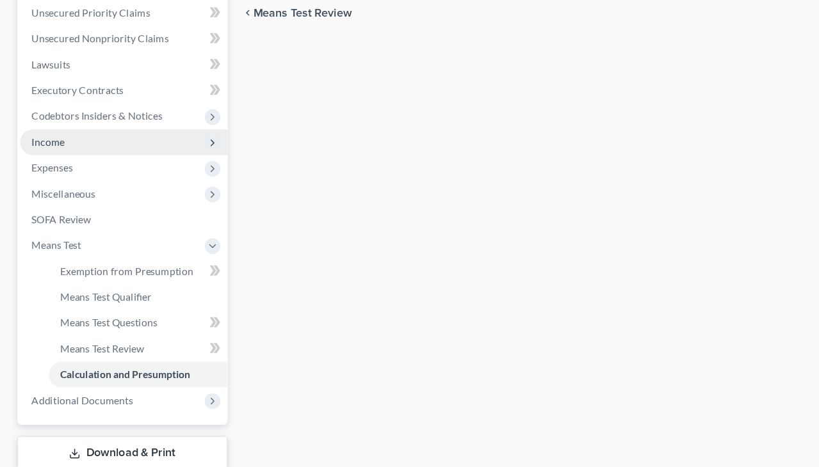
click at [104, 166] on span "Income" at bounding box center [110, 177] width 185 height 23
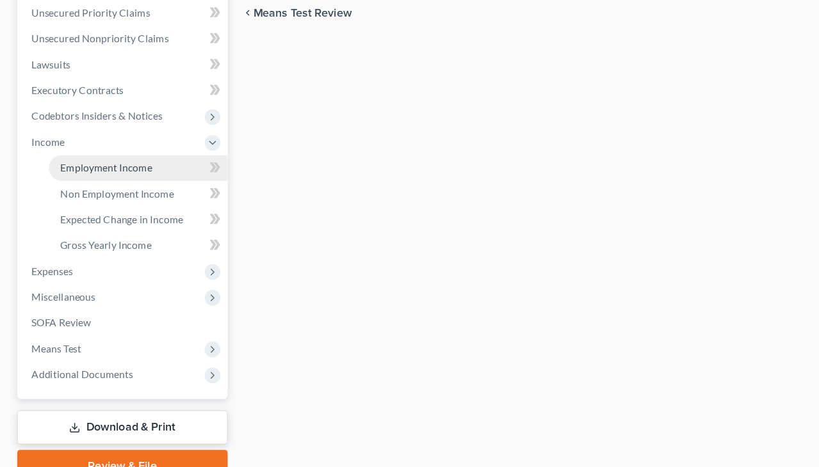
click at [106, 195] on span "Employment Income" at bounding box center [95, 200] width 82 height 11
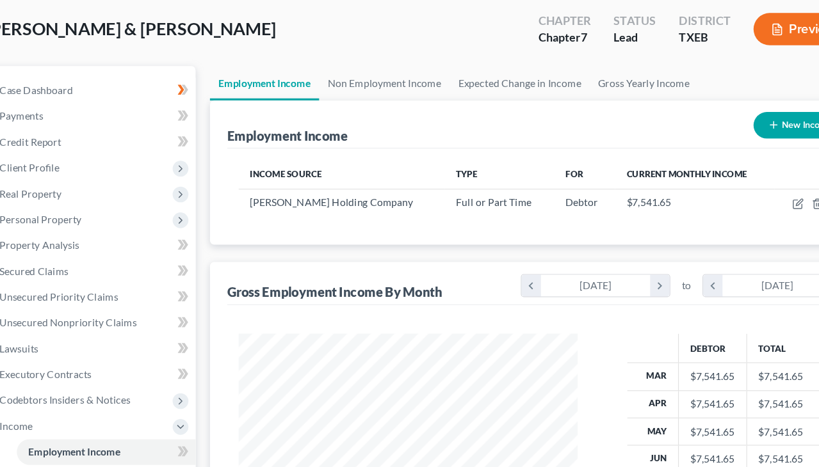
scroll to position [61, 0]
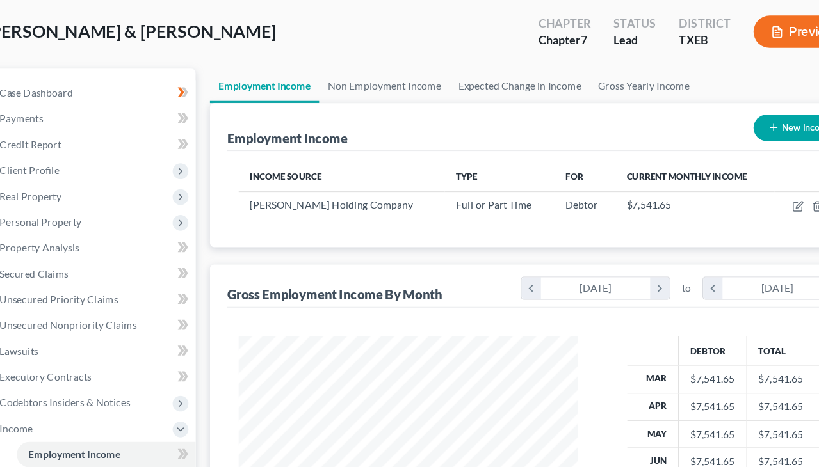
click at [705, 114] on button "New Income" at bounding box center [741, 114] width 83 height 24
select select "0"
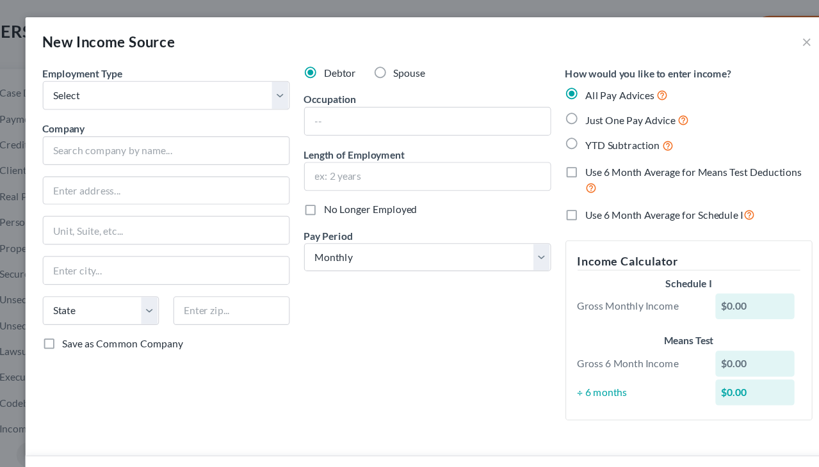
click at [309, 328] on div "Debtor Spouse Occupation Length of Employment No Longer Employed Pay Period * S…" at bounding box center [409, 222] width 233 height 326
click at [744, 37] on button "×" at bounding box center [748, 36] width 9 height 15
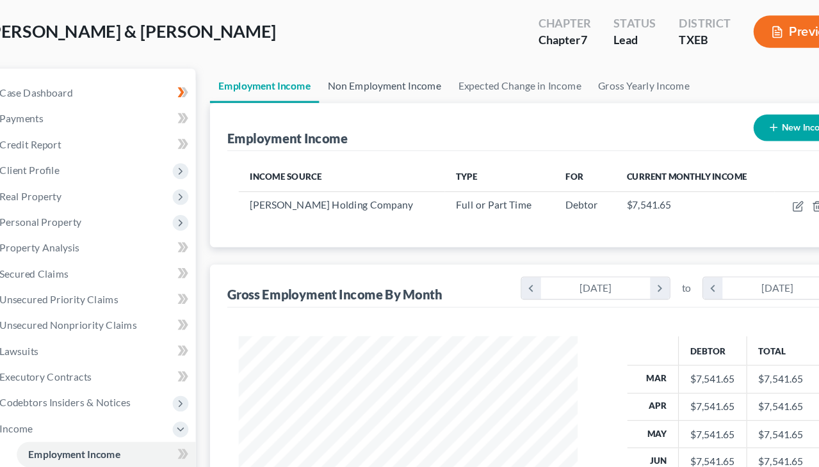
click at [350, 76] on link "Non Employment Income" at bounding box center [371, 76] width 117 height 31
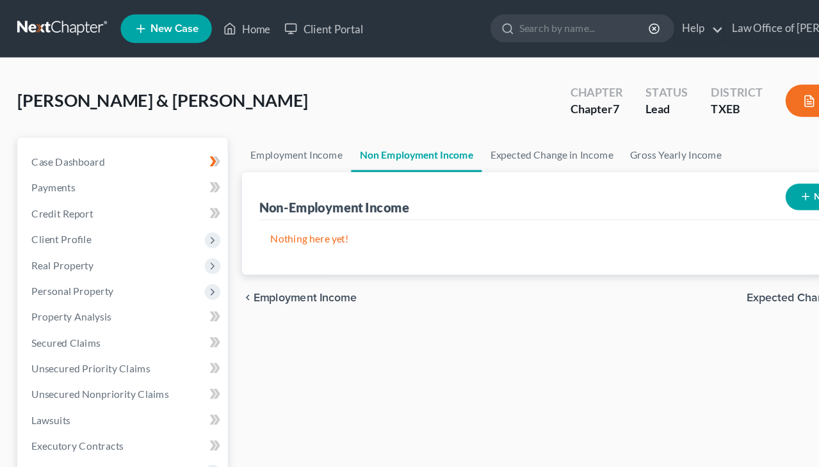
click at [718, 175] on line "button" at bounding box center [718, 175] width 6 height 0
select select "0"
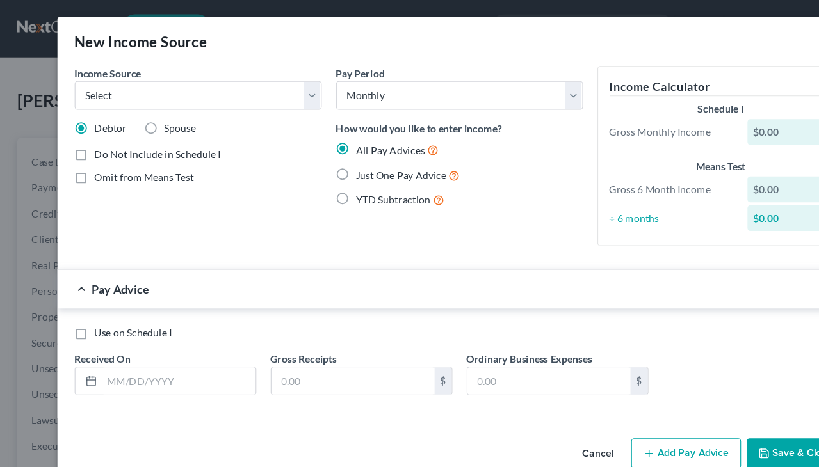
click at [317, 156] on label "Just One Pay Advice" at bounding box center [363, 156] width 93 height 15
click at [323, 156] on input "Just One Pay Advice" at bounding box center [327, 153] width 8 height 8
radio input "true"
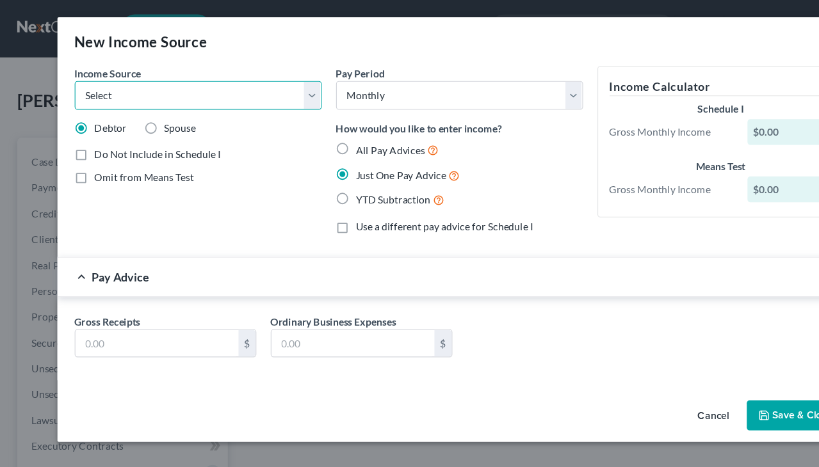
select select "13"
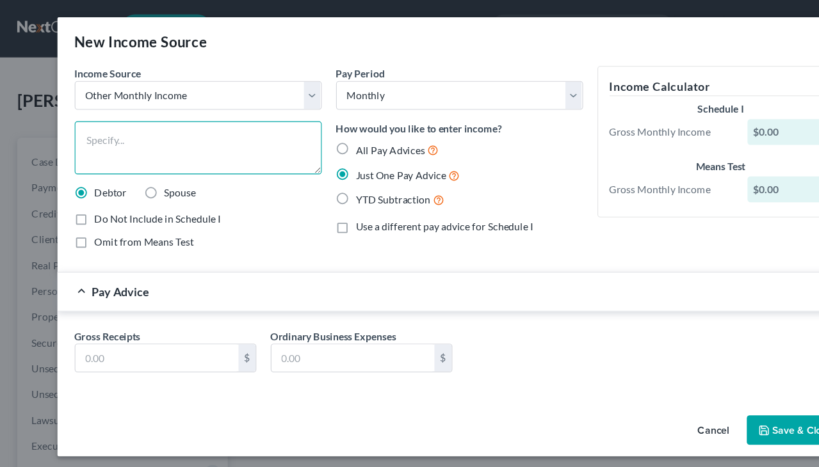
click at [207, 135] on textarea at bounding box center [177, 131] width 220 height 47
type textarea "Per Diem"
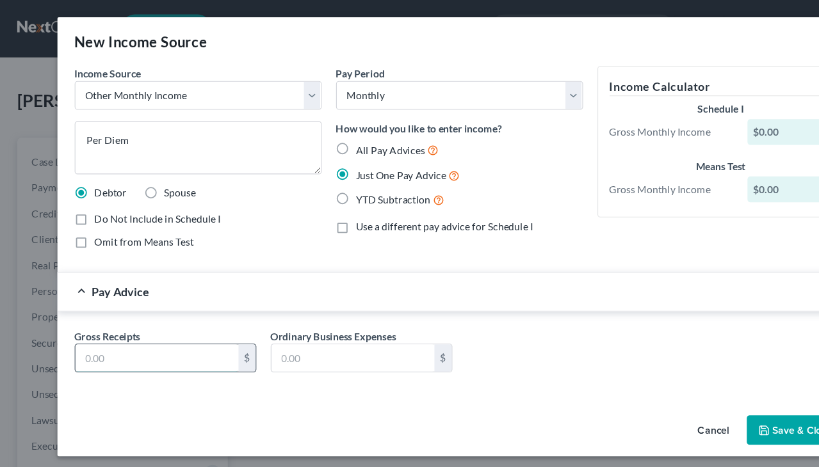
click at [205, 318] on input "text" at bounding box center [139, 319] width 145 height 24
type input "1,437"
click at [684, 387] on icon "button" at bounding box center [681, 384] width 10 height 10
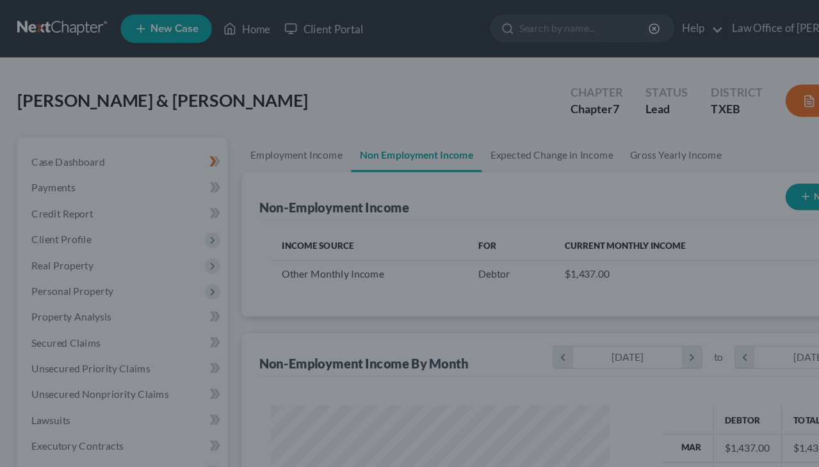
scroll to position [224, 328]
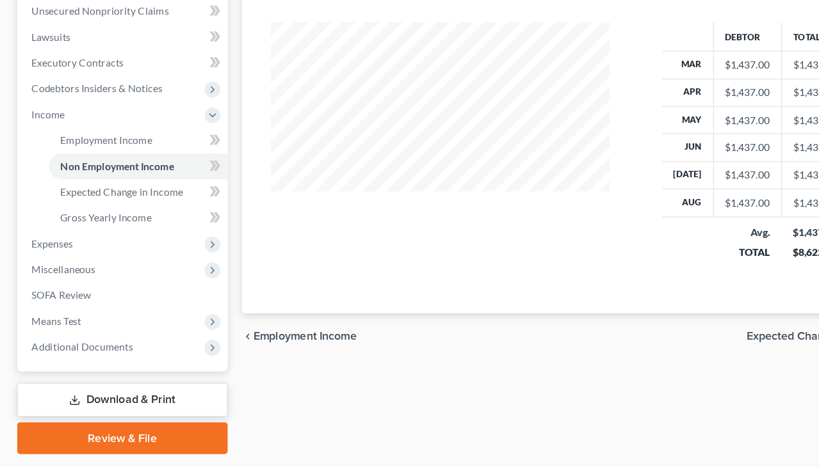
scroll to position [294, 0]
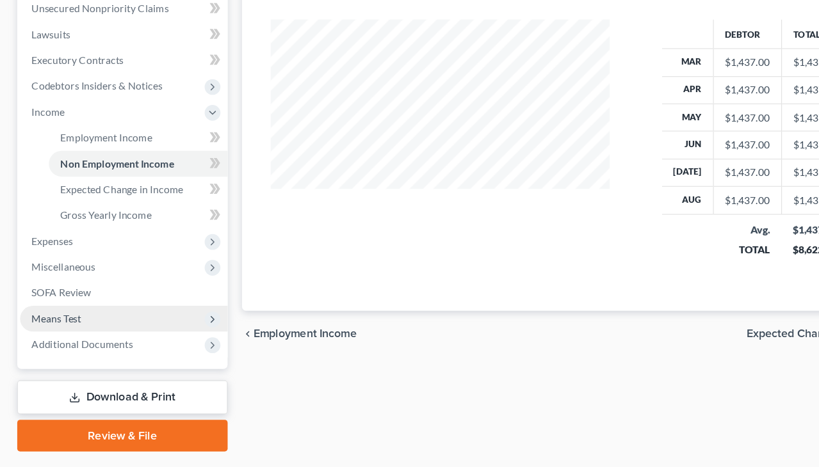
click at [95, 323] on span "Means Test" at bounding box center [110, 334] width 185 height 23
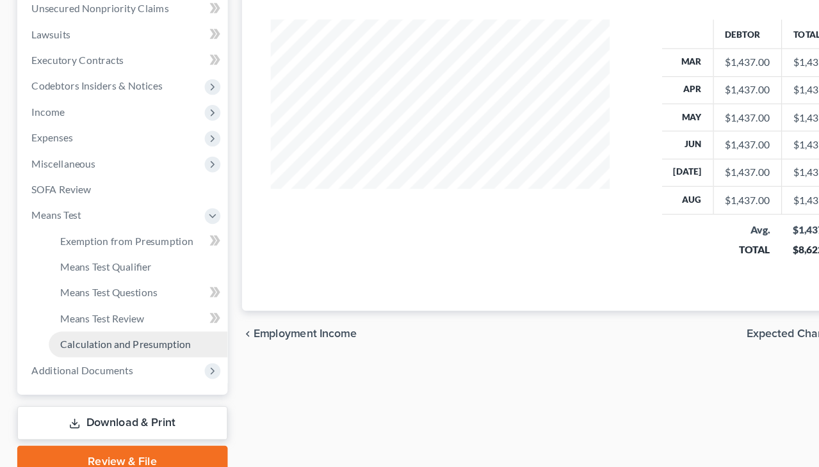
click at [97, 352] on span "Calculation and Presumption" at bounding box center [112, 357] width 117 height 11
